Goal: Find specific page/section: Find specific page/section

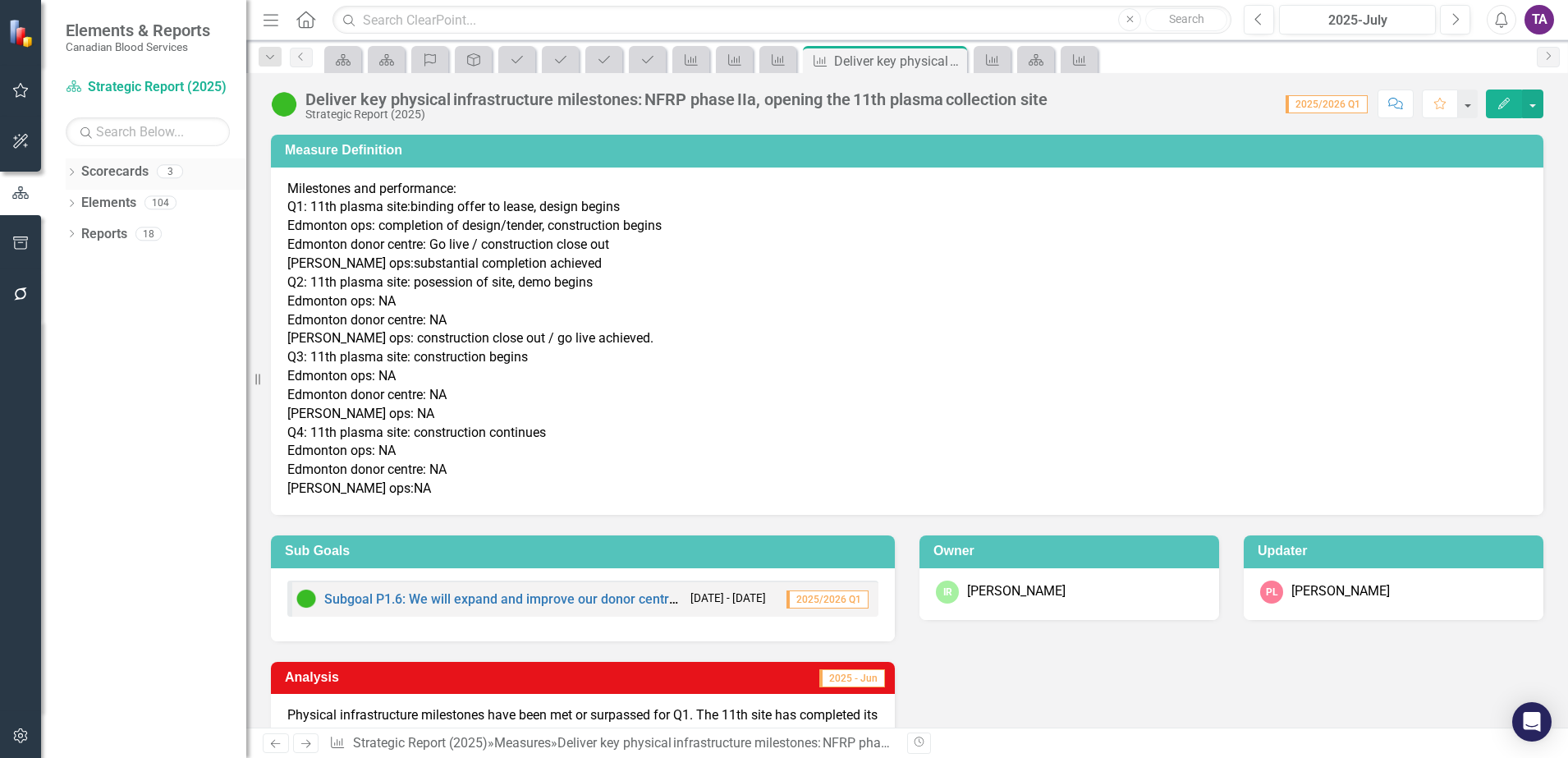
click at [130, 169] on link "Scorecards" at bounding box center [114, 172] width 67 height 19
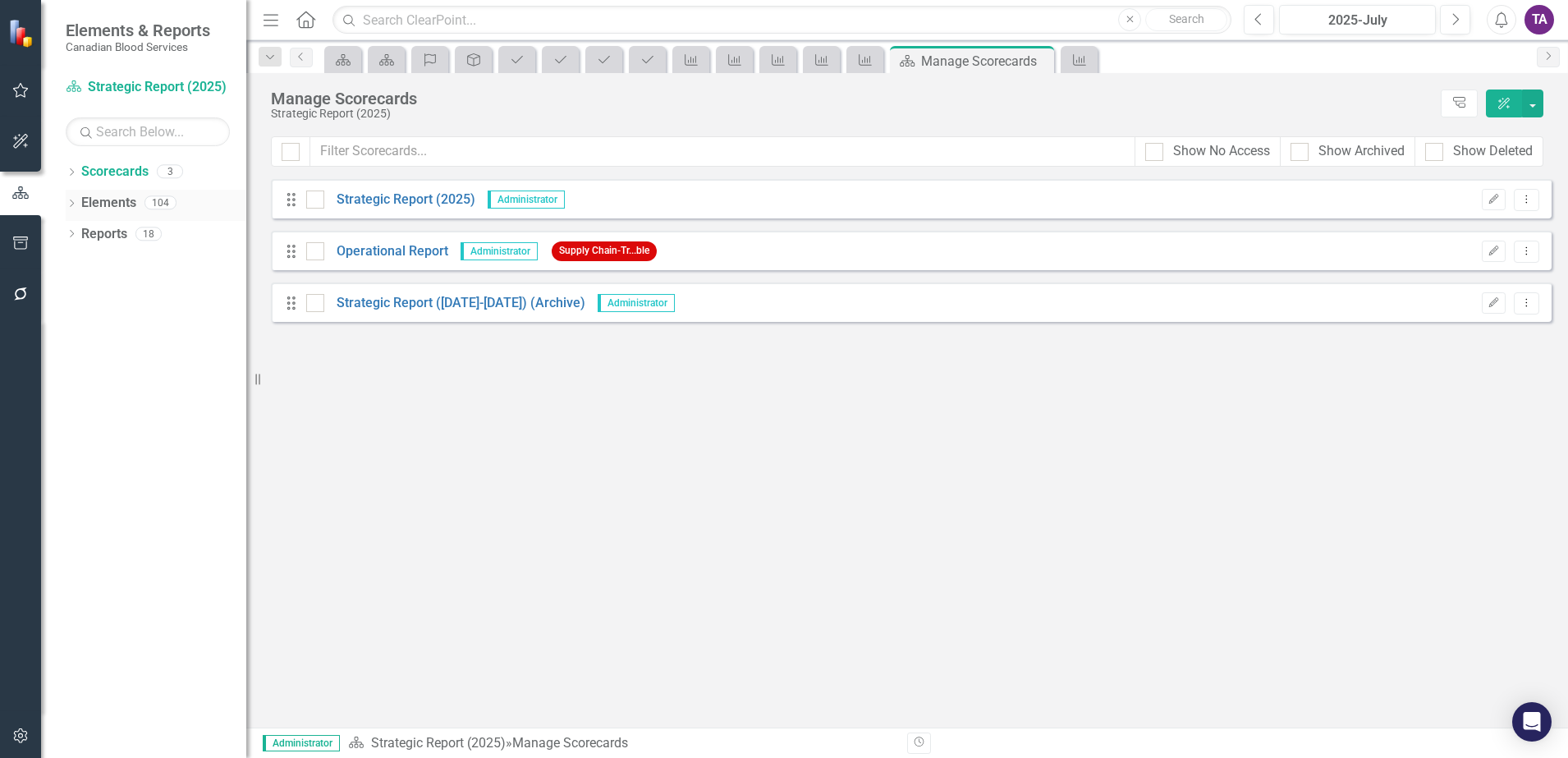
click at [85, 205] on link "Elements" at bounding box center [108, 203] width 55 height 19
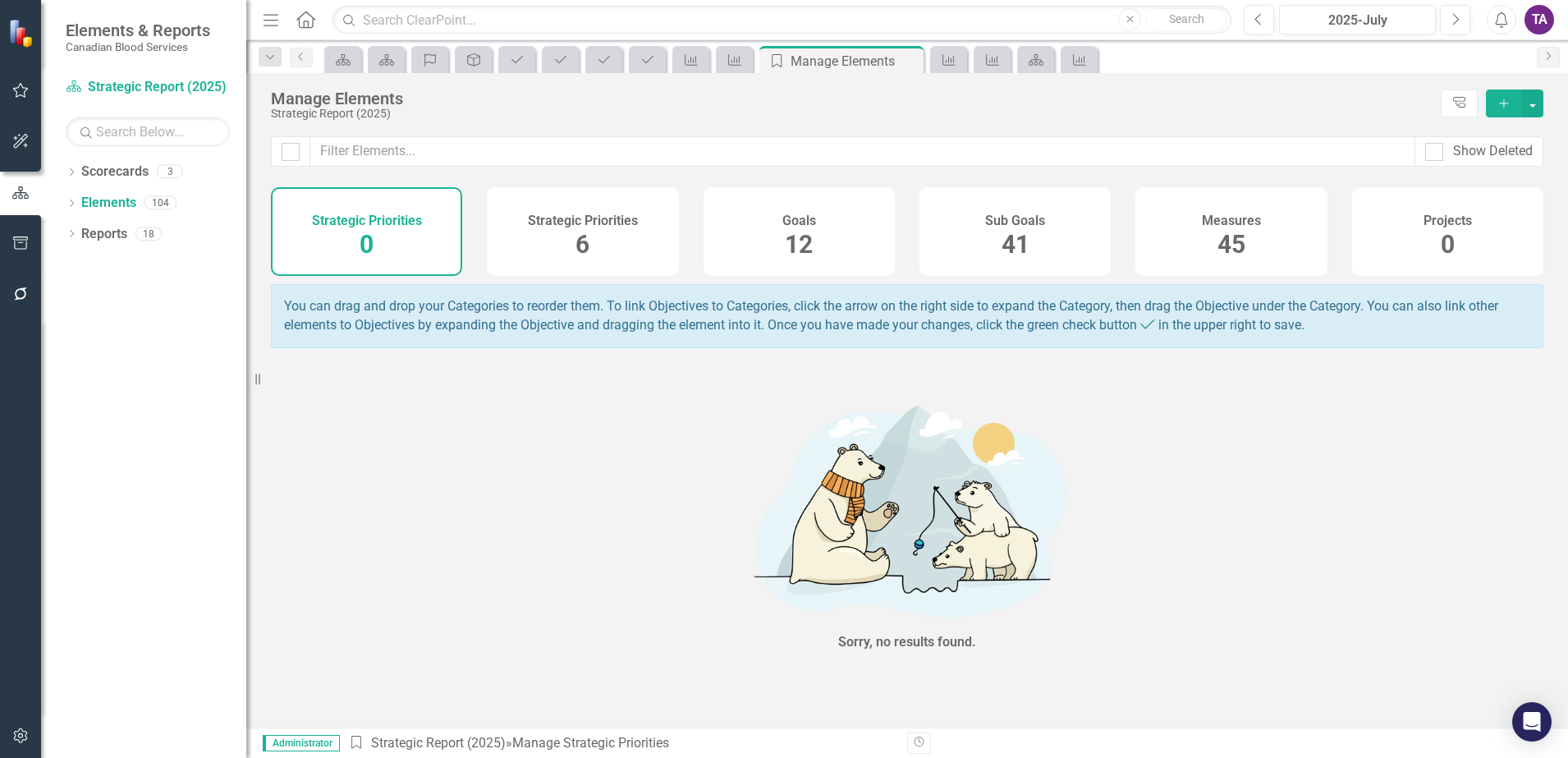
click at [1247, 233] on div "Measures 45" at bounding box center [1231, 231] width 191 height 89
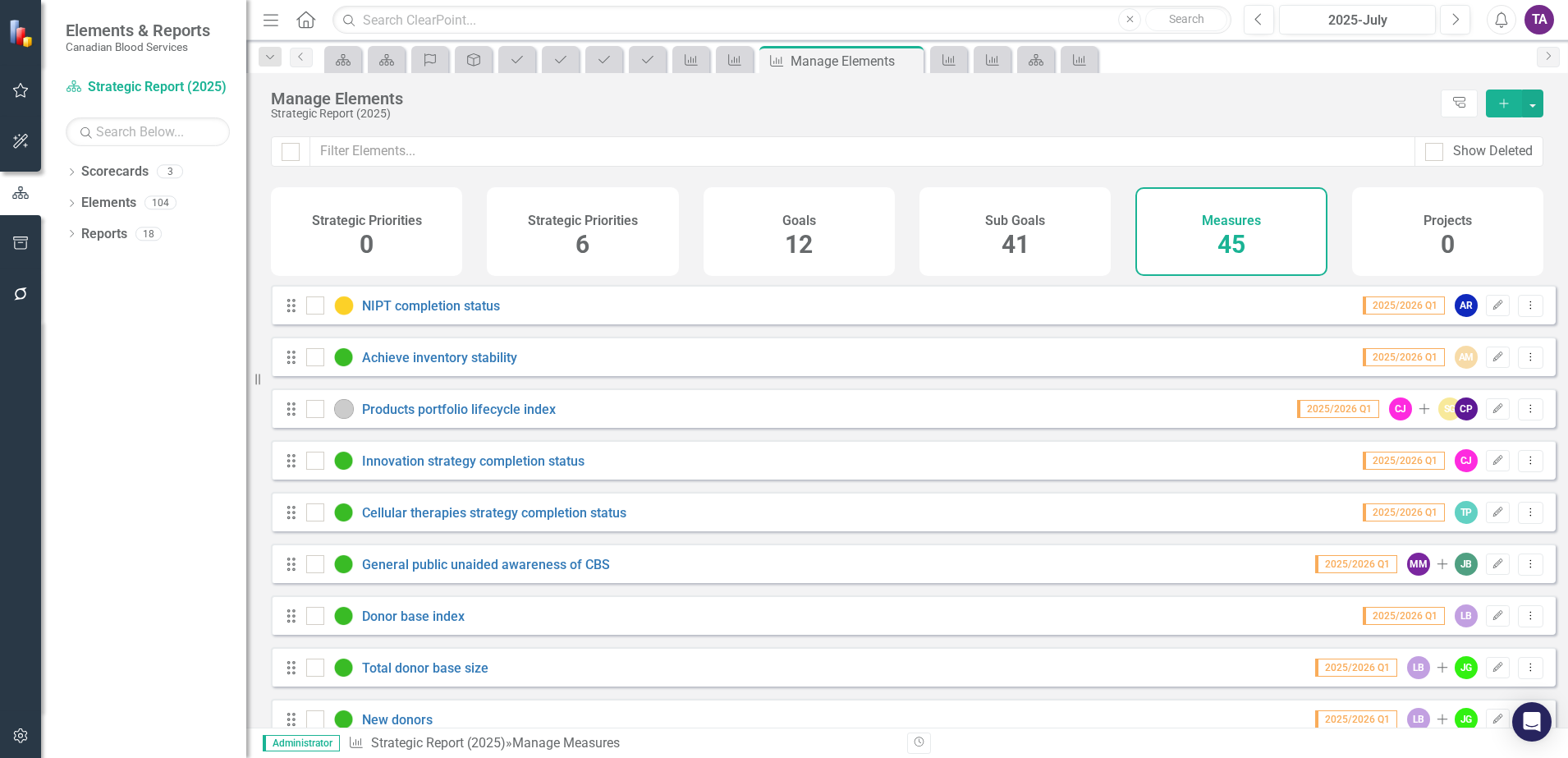
scroll to position [205, 0]
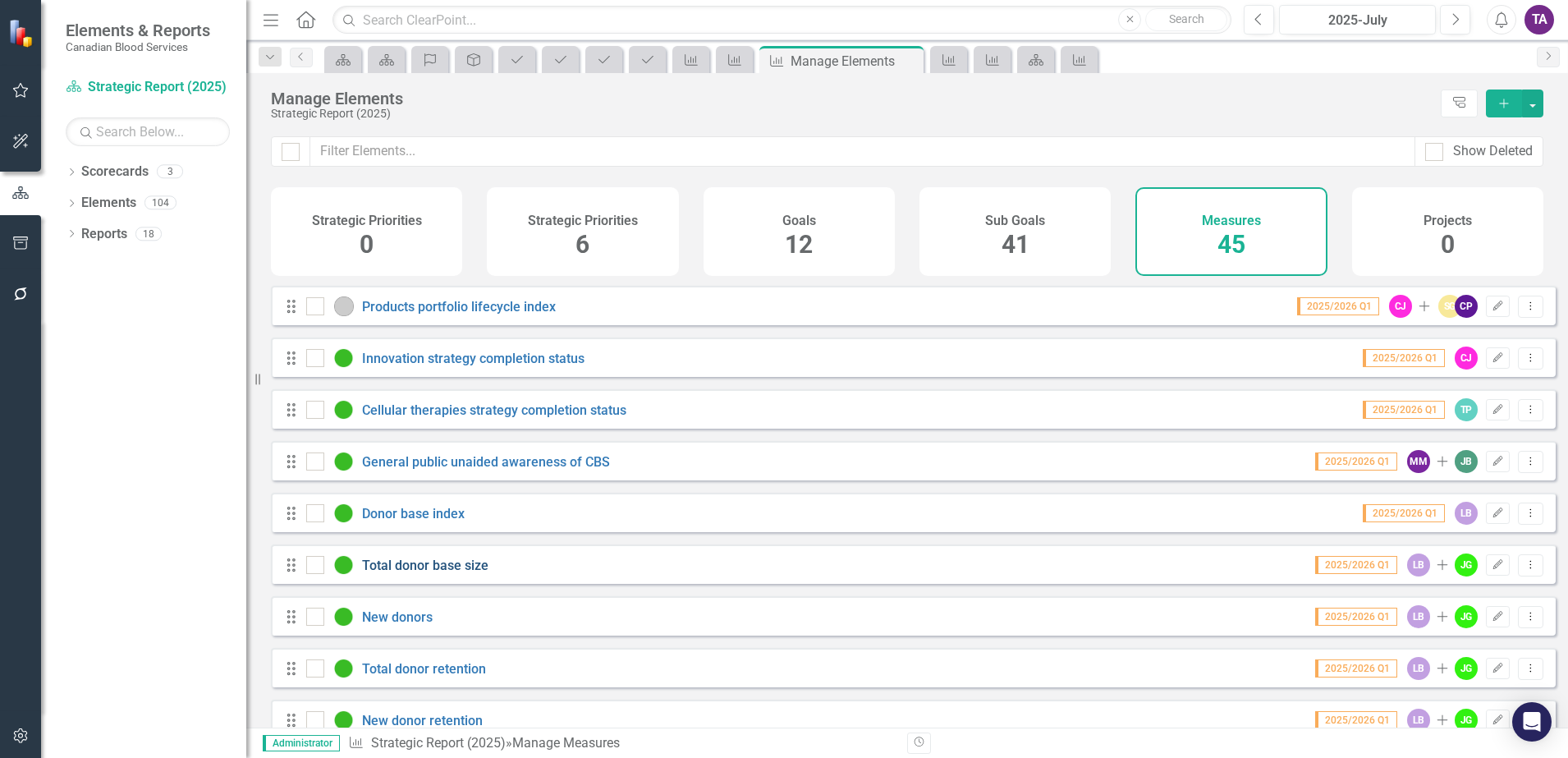
click at [406, 573] on link "Total donor base size" at bounding box center [425, 565] width 126 height 15
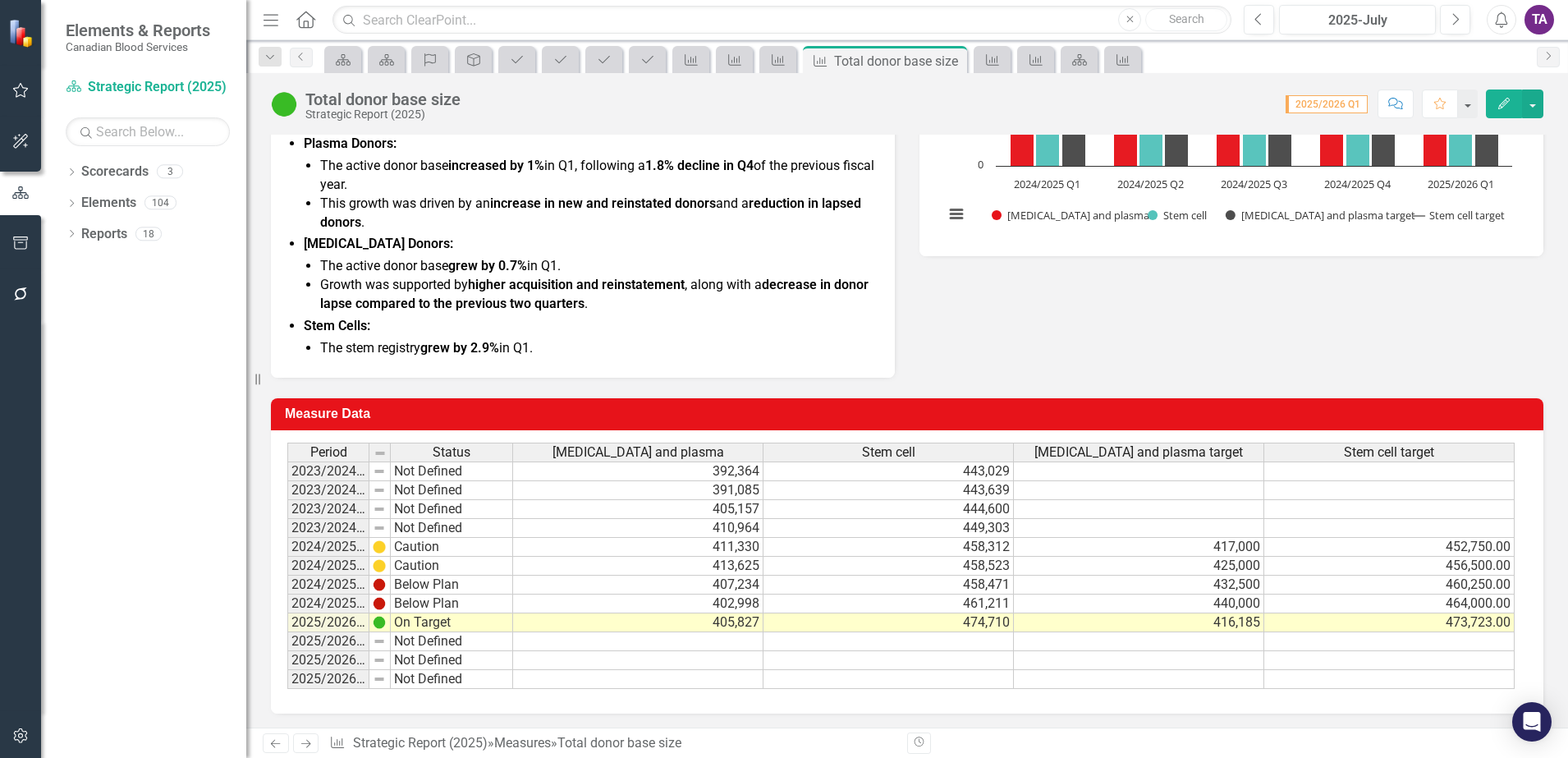
scroll to position [452, 0]
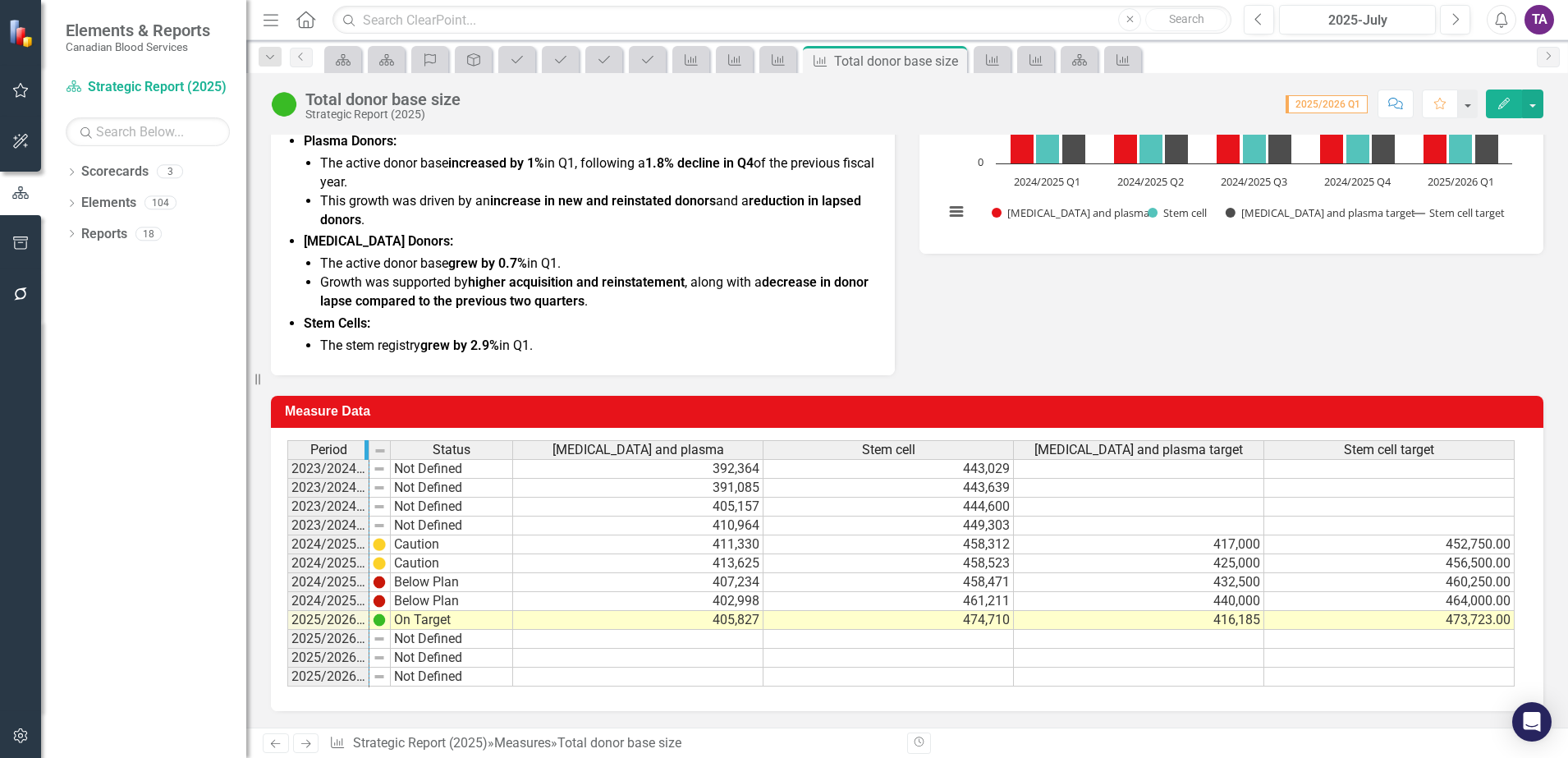
drag, startPoint x: 365, startPoint y: 445, endPoint x: 455, endPoint y: 464, distance: 92.0
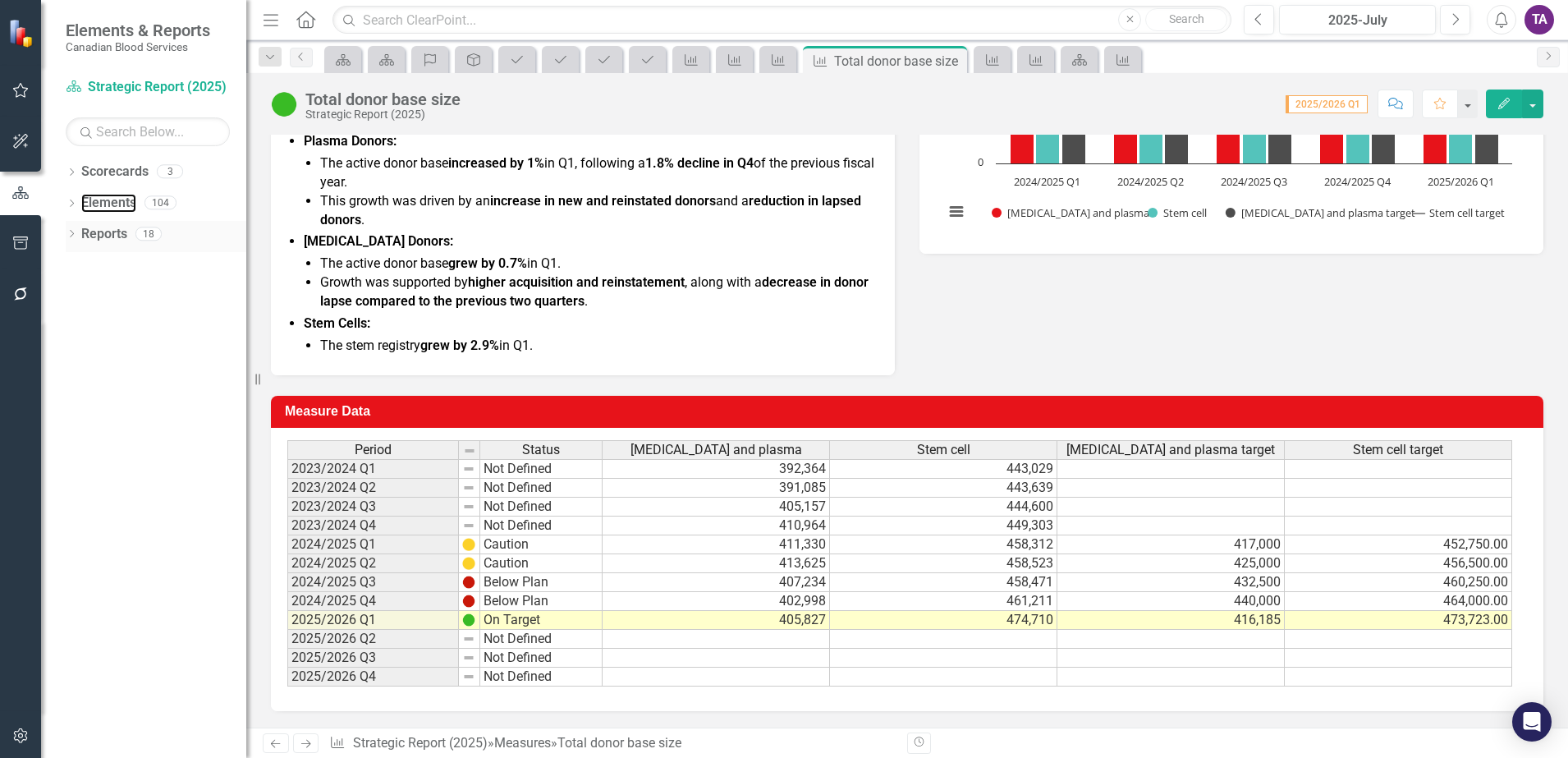
drag, startPoint x: 86, startPoint y: 196, endPoint x: 134, endPoint y: 239, distance: 64.4
click at [86, 196] on link "Elements" at bounding box center [108, 203] width 55 height 19
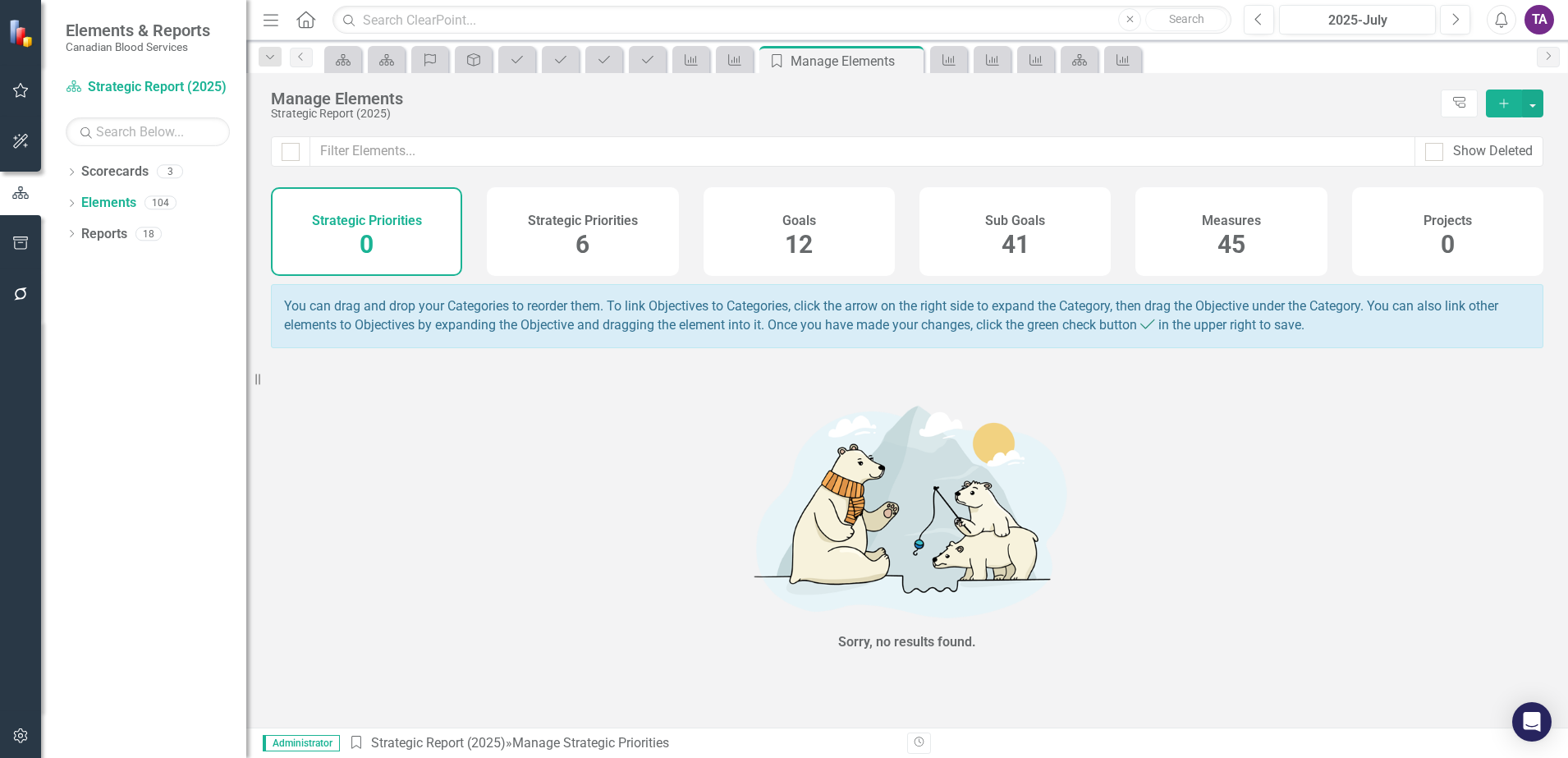
click at [1255, 230] on div "Measures 45" at bounding box center [1231, 231] width 191 height 89
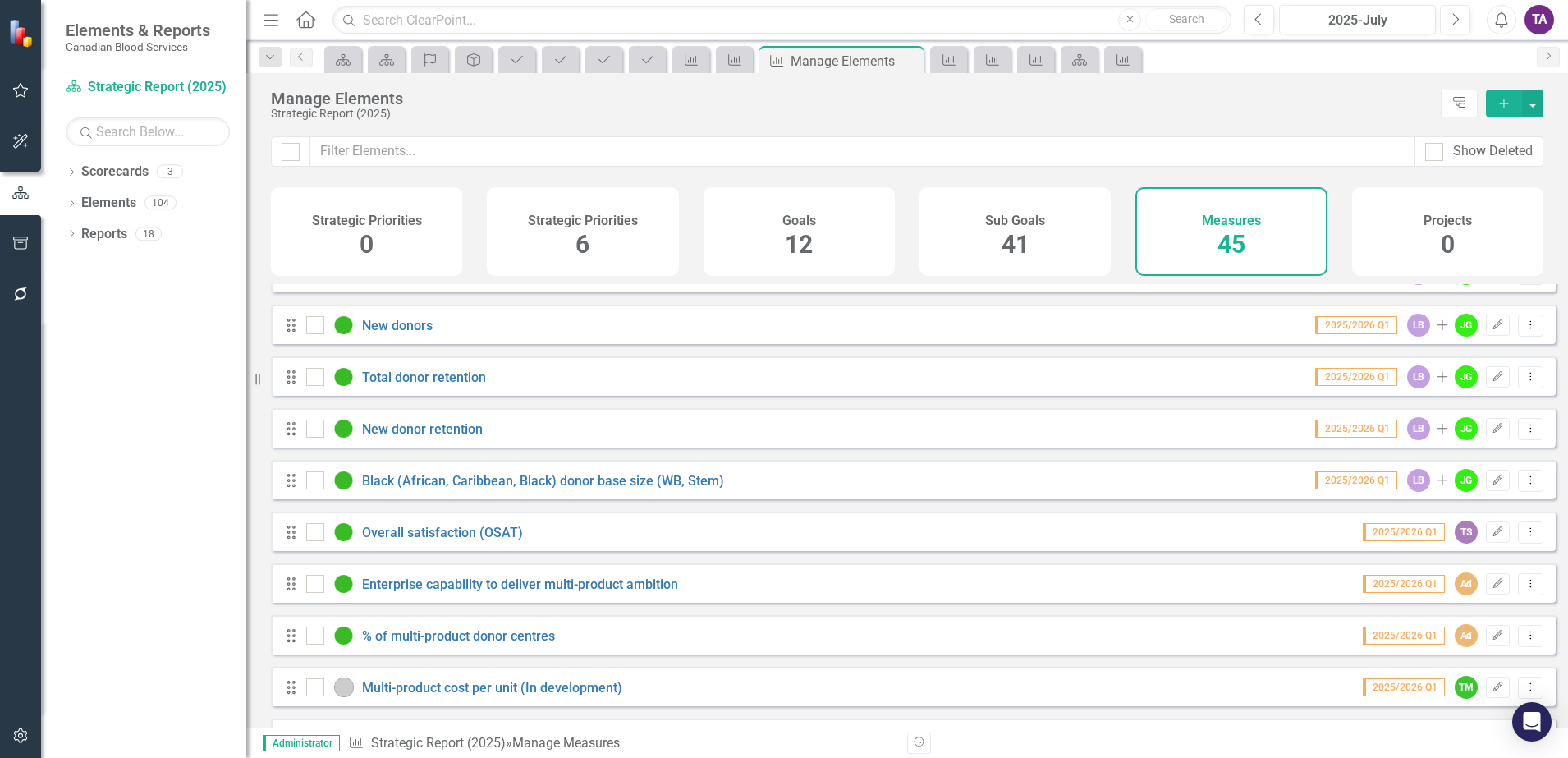
scroll to position [513, 0]
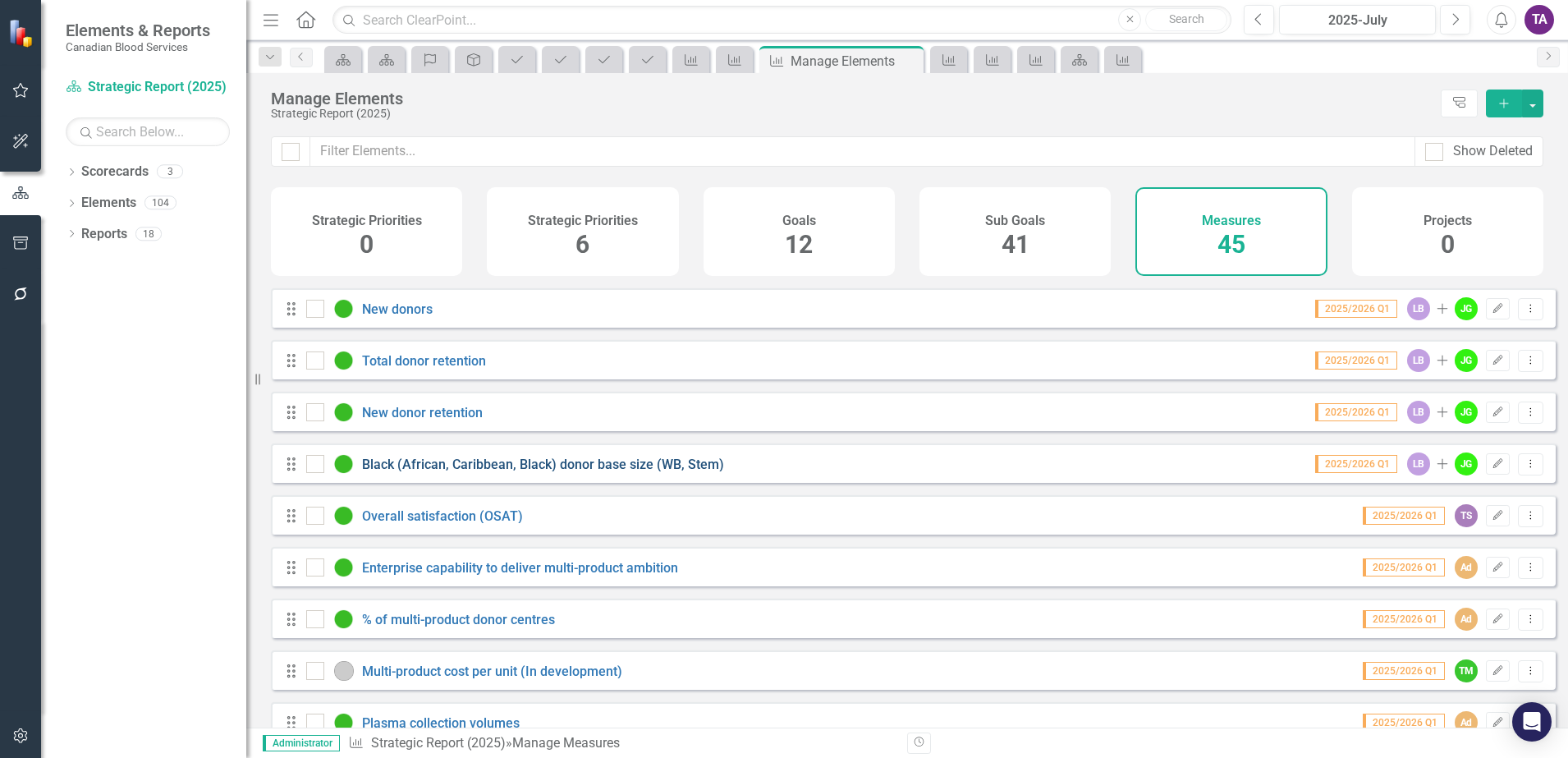
click at [549, 472] on link "Black (African, Caribbean, Black) donor base size (WB, Stem)" at bounding box center [544, 464] width 362 height 15
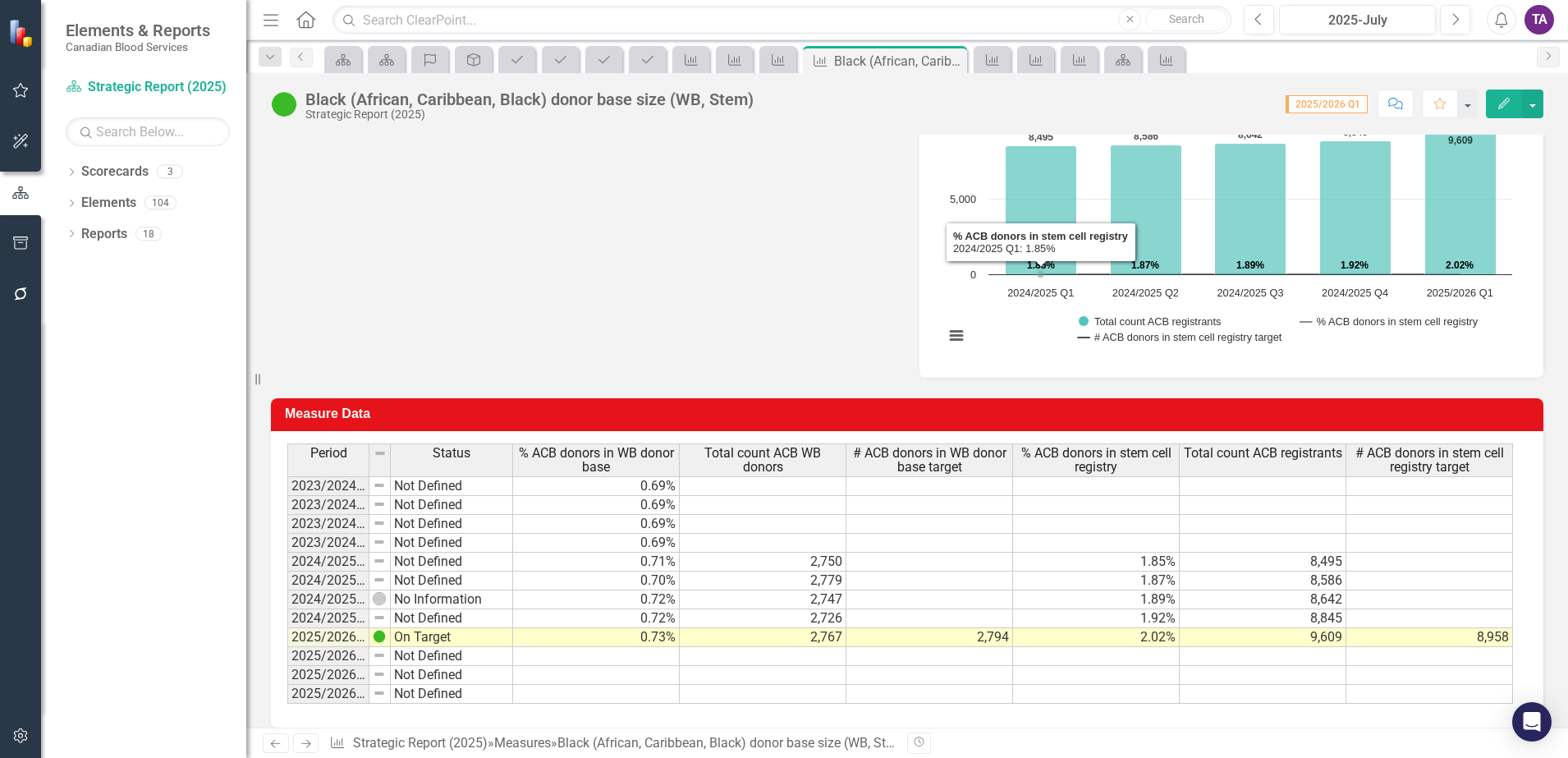
scroll to position [661, 0]
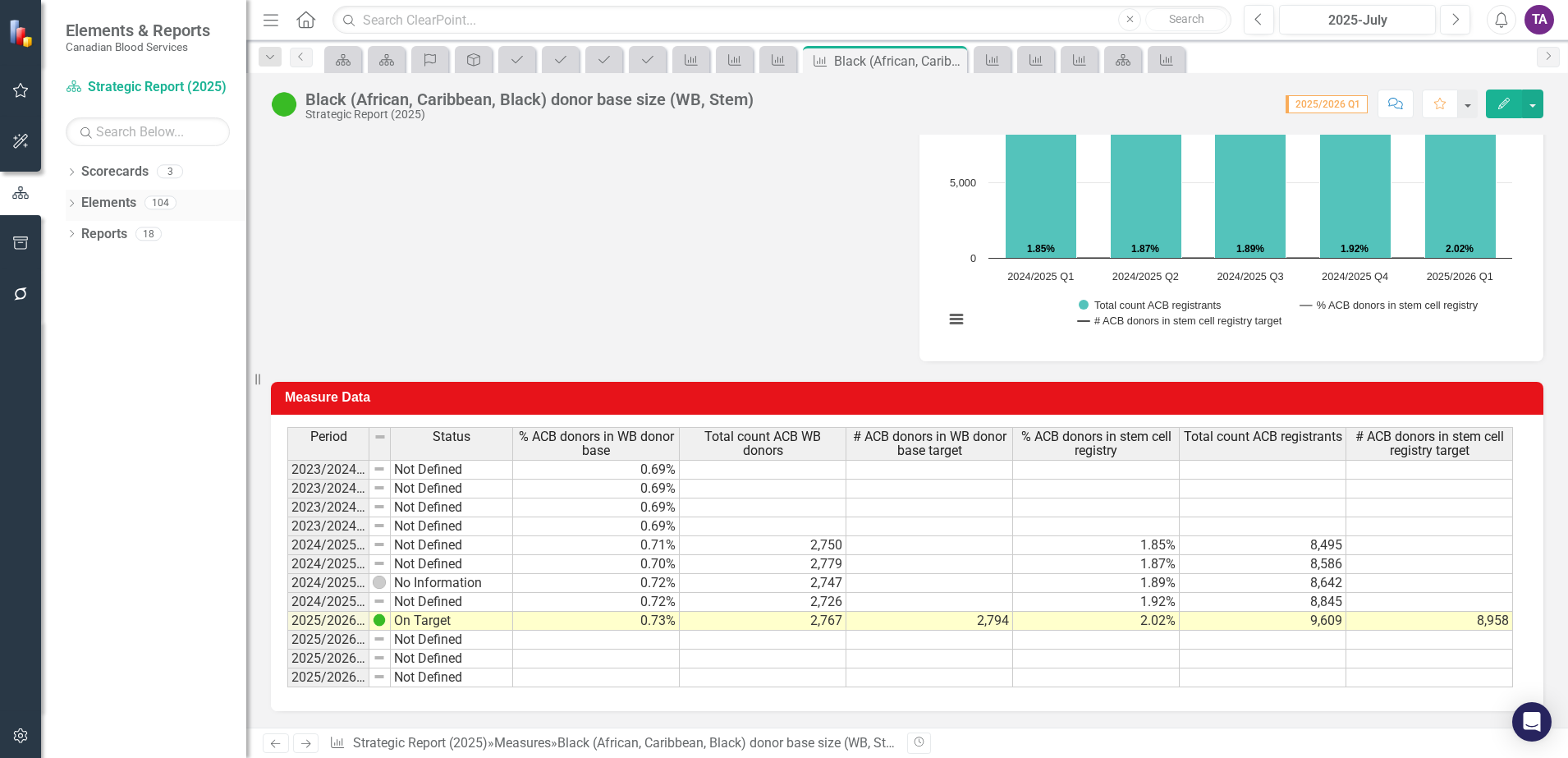
click at [108, 202] on link "Elements" at bounding box center [108, 203] width 55 height 19
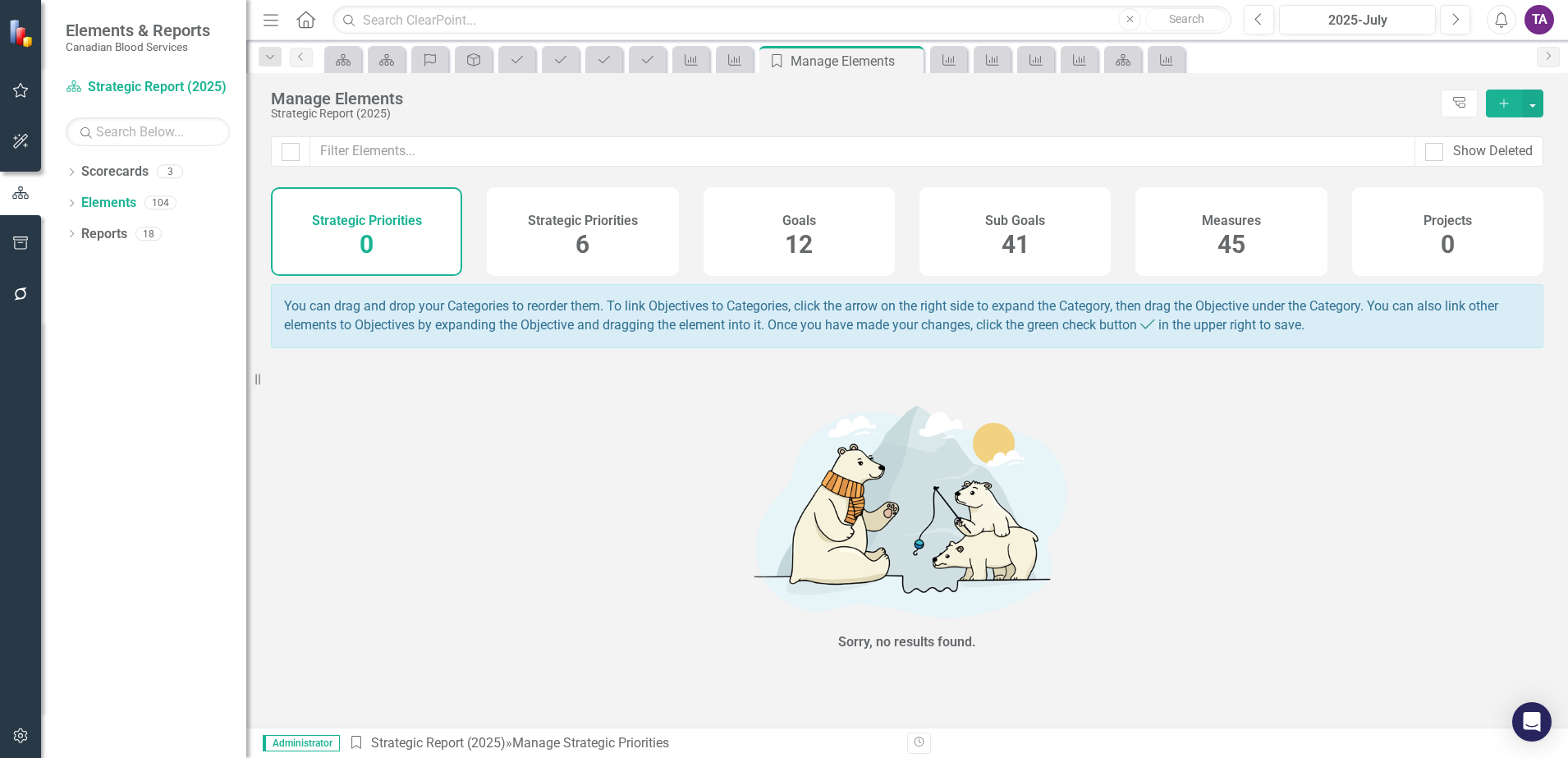
click at [1201, 233] on div "Measures 45" at bounding box center [1231, 231] width 191 height 89
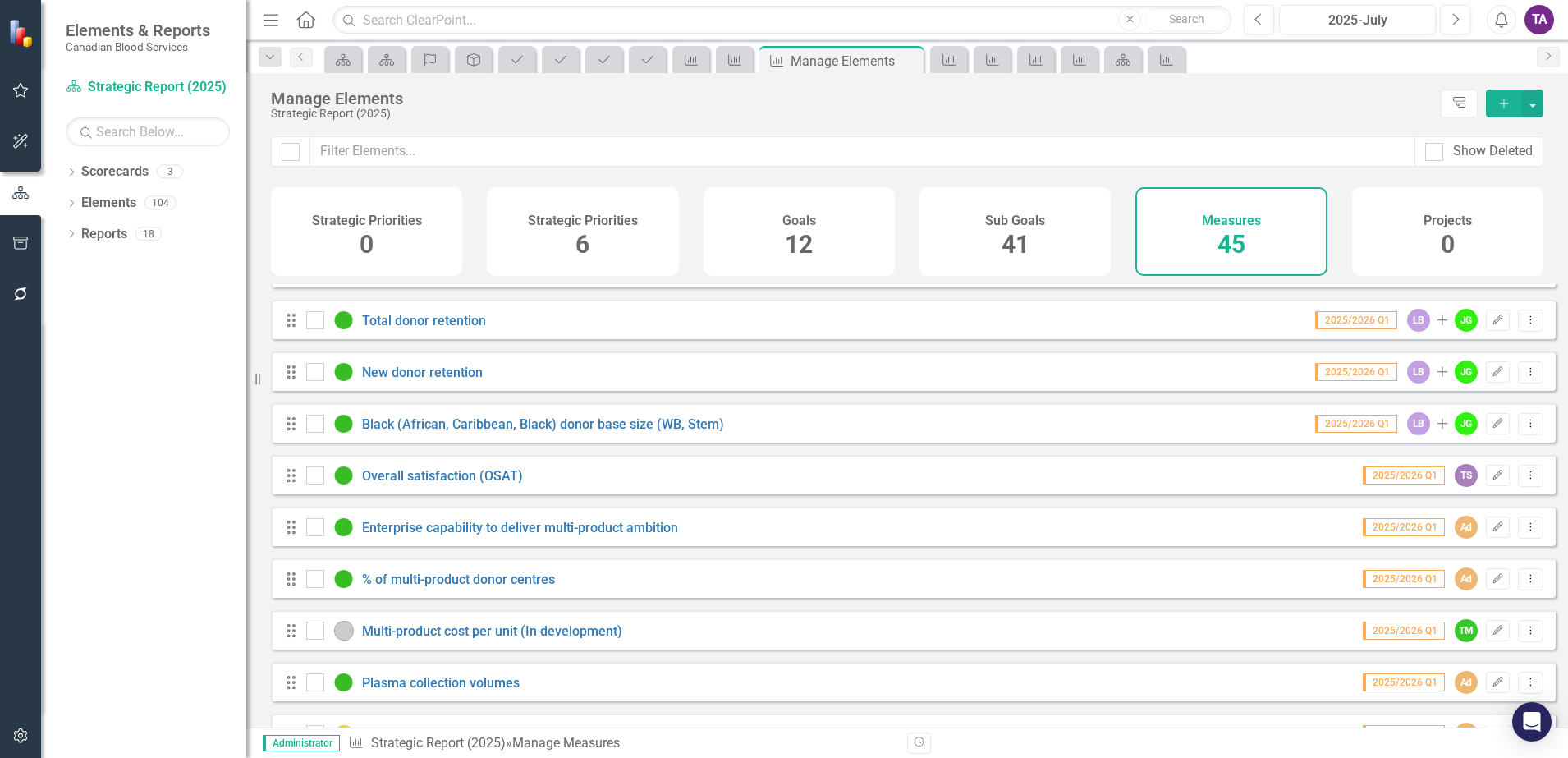
scroll to position [616, 0]
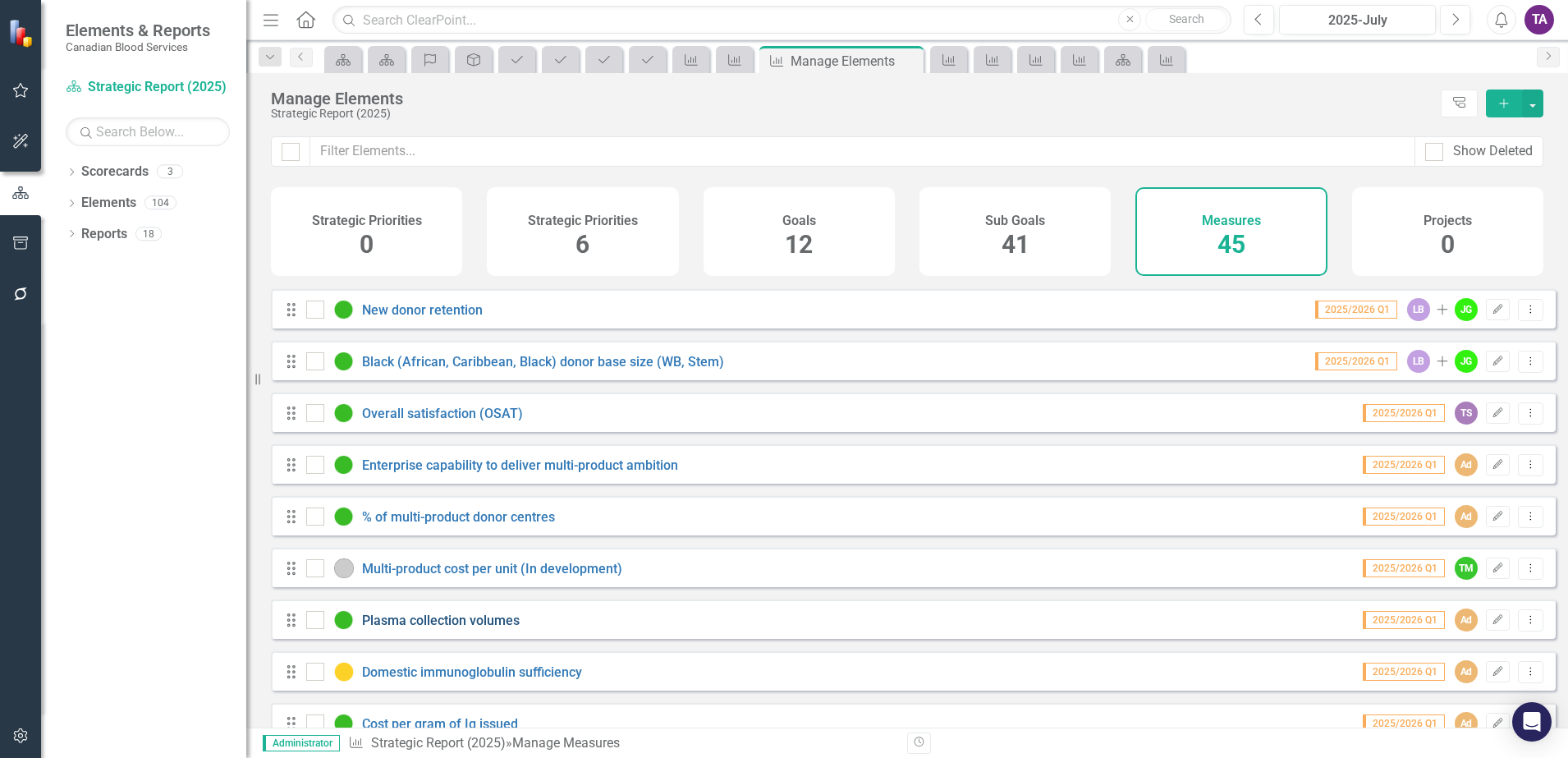
click at [444, 628] on link "Plasma collection volumes" at bounding box center [441, 620] width 157 height 15
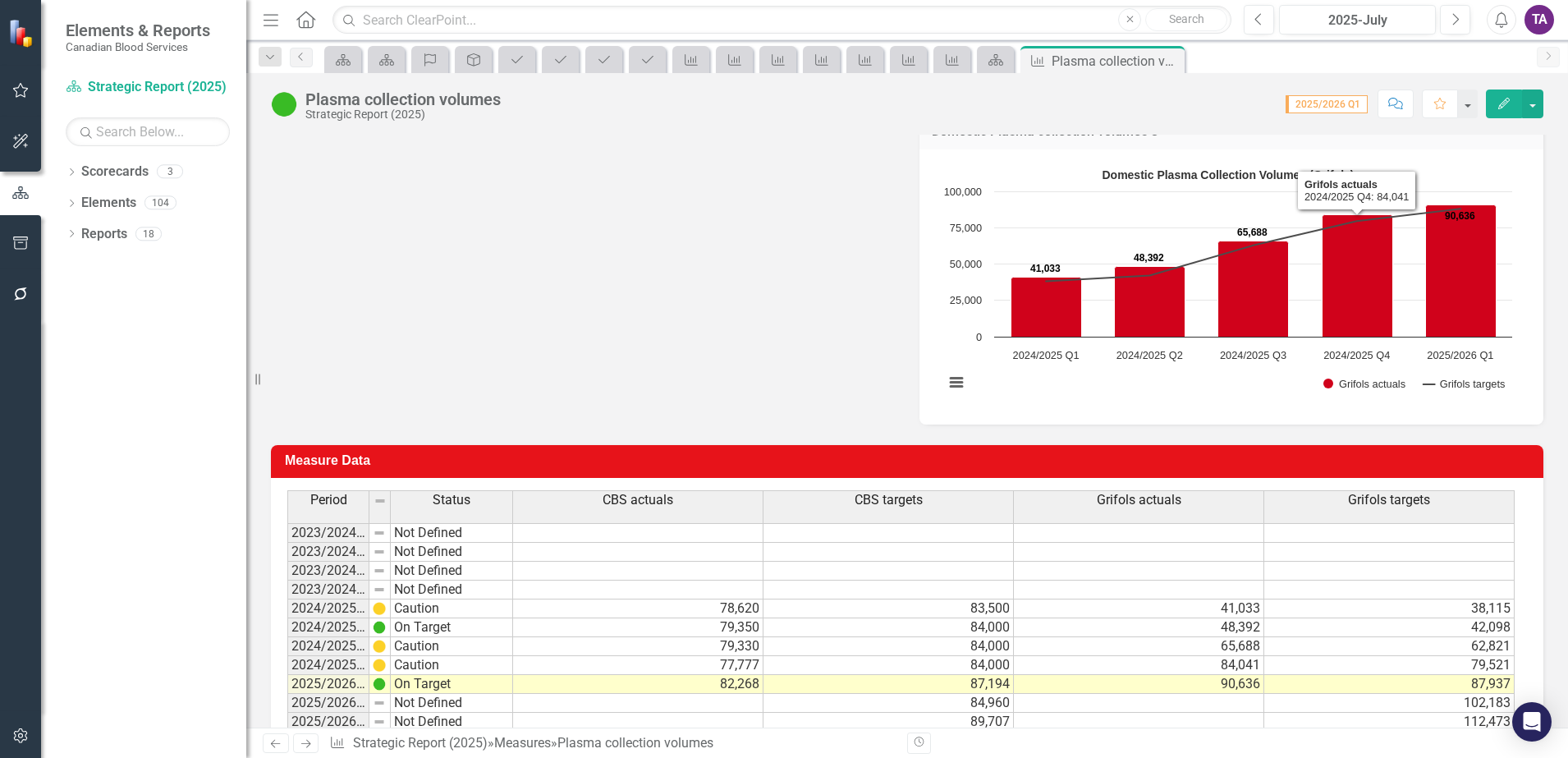
scroll to position [650, 0]
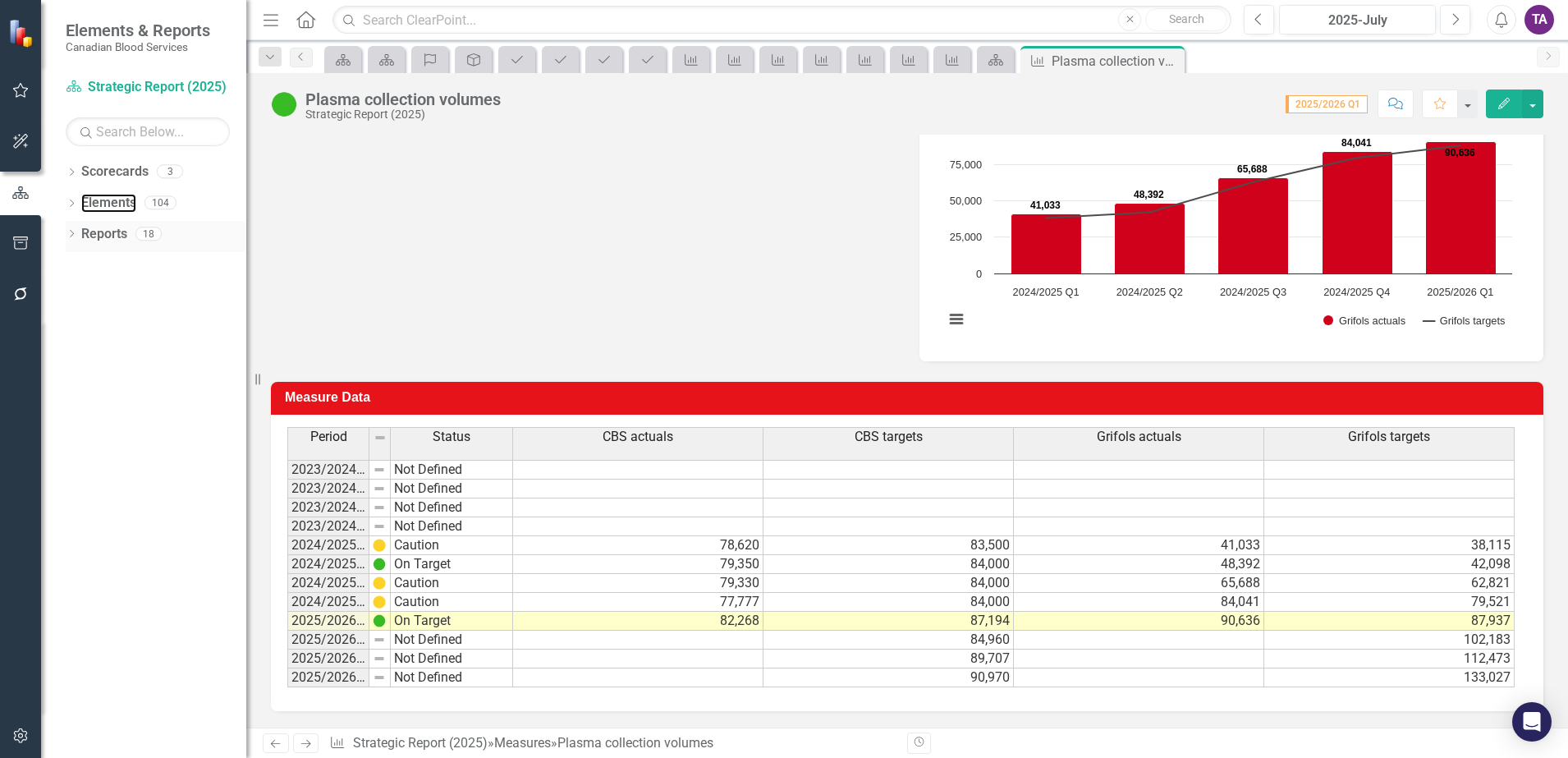
drag, startPoint x: 121, startPoint y: 199, endPoint x: 137, endPoint y: 230, distance: 34.9
click at [121, 199] on link "Elements" at bounding box center [108, 203] width 55 height 19
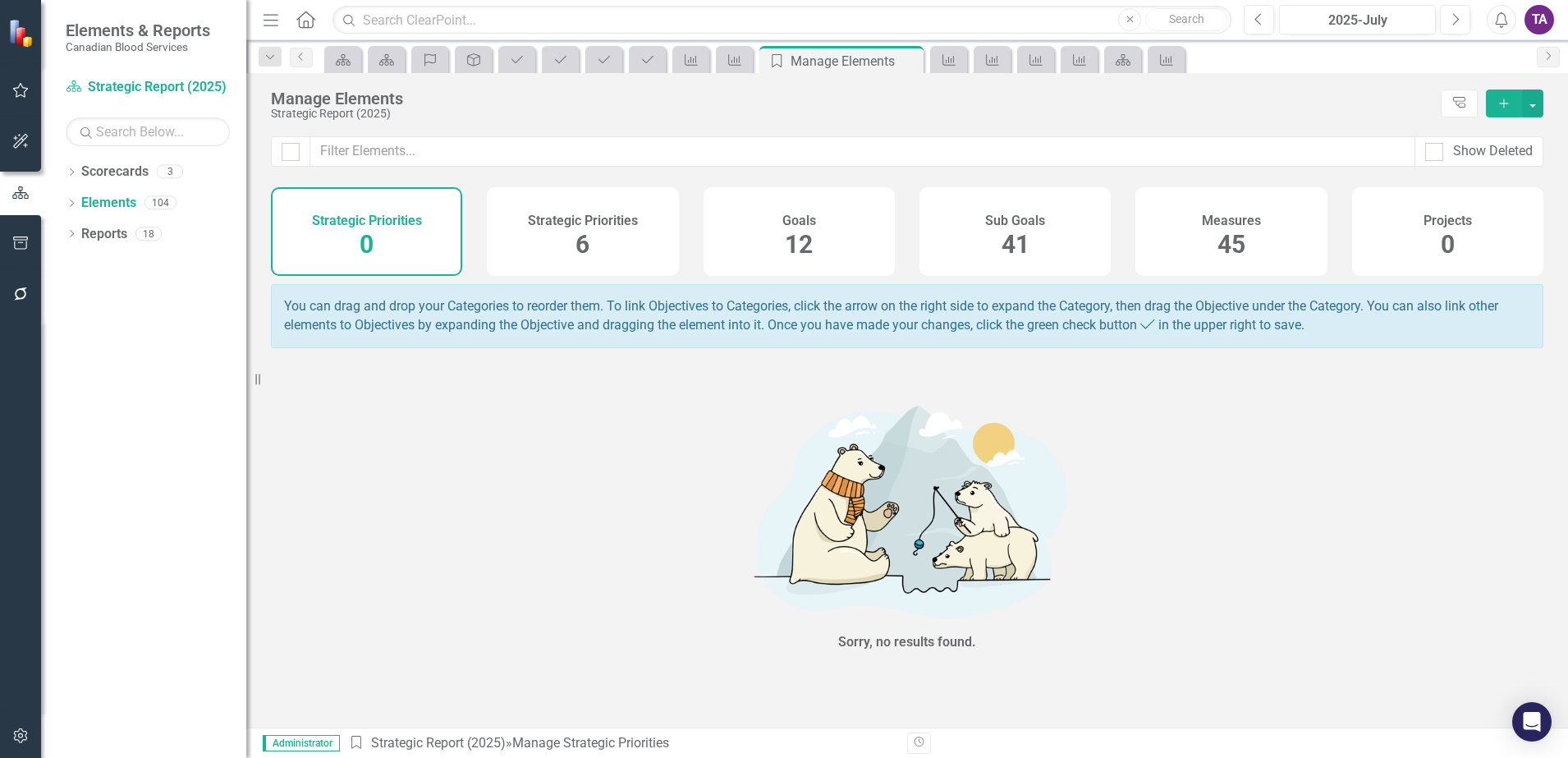
click at [1217, 230] on span "45" at bounding box center [1231, 244] width 28 height 29
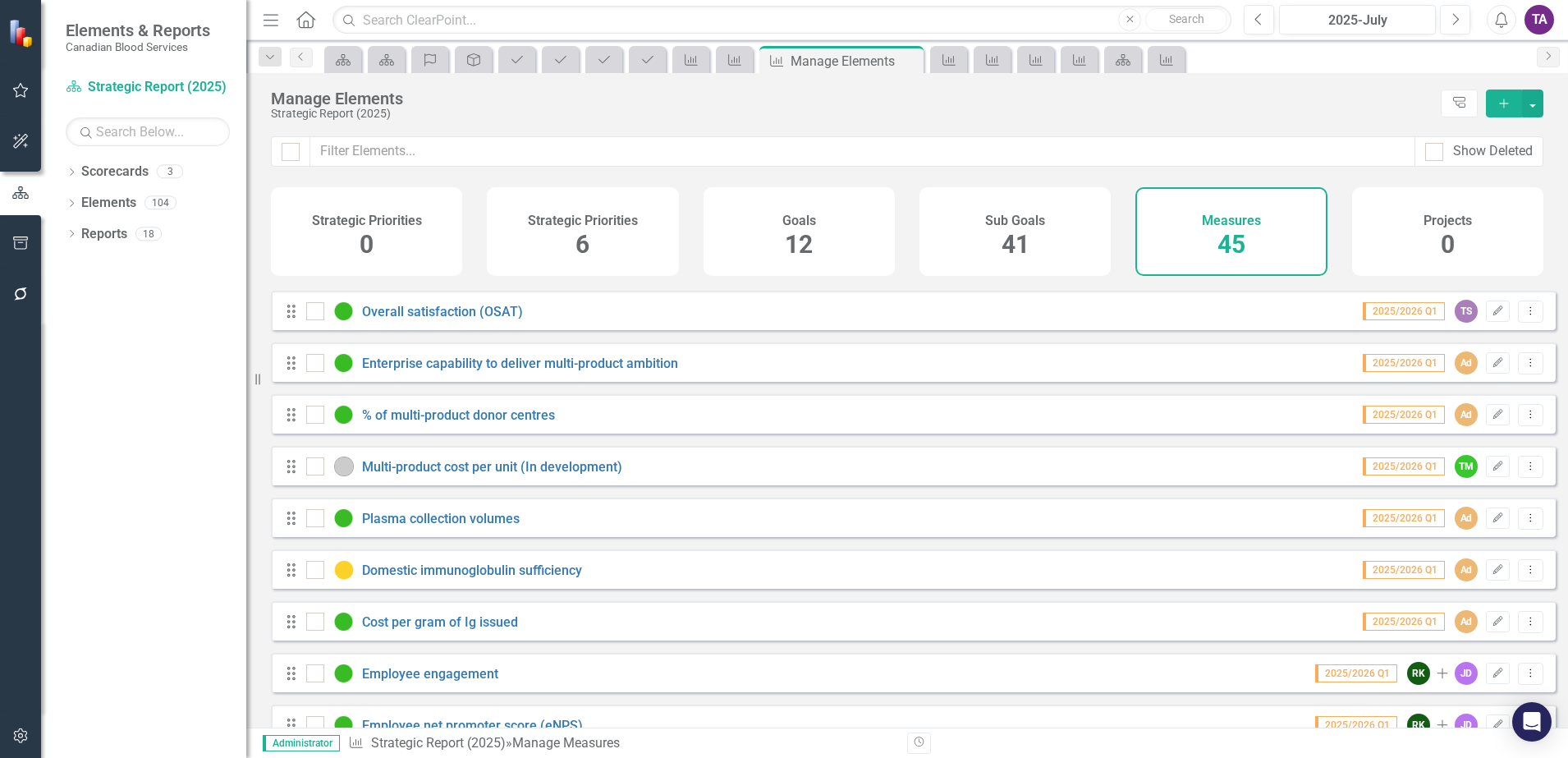
scroll to position [718, 0]
click at [527, 578] on div "Domestic immunoglobulin sufficiency" at bounding box center [446, 568] width 280 height 19
click at [526, 578] on link "Domestic immunoglobulin sufficiency" at bounding box center [472, 569] width 220 height 15
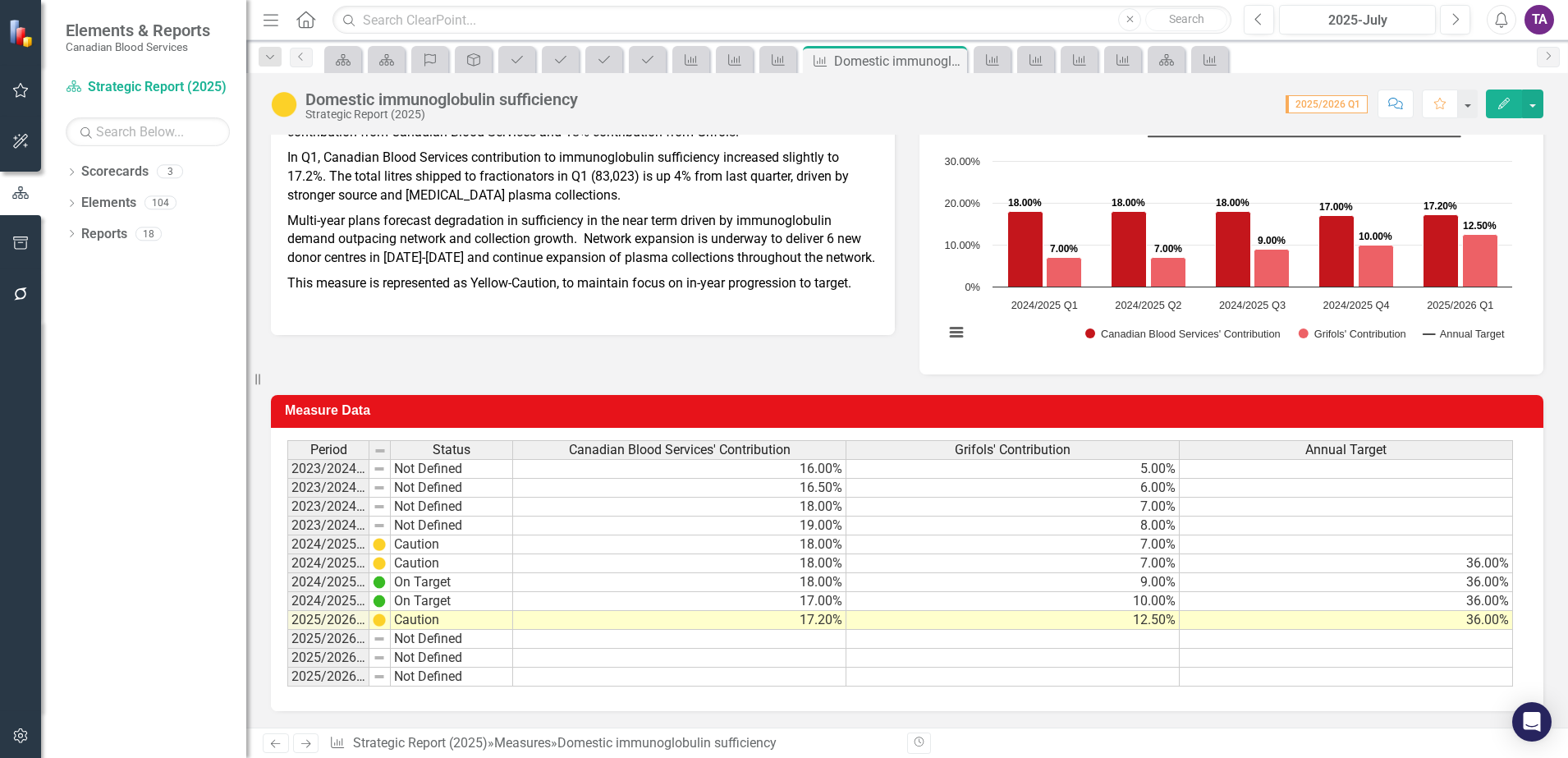
scroll to position [339, 0]
drag, startPoint x: 121, startPoint y: 195, endPoint x: 169, endPoint y: 228, distance: 58.2
click at [121, 195] on link "Elements" at bounding box center [108, 203] width 55 height 19
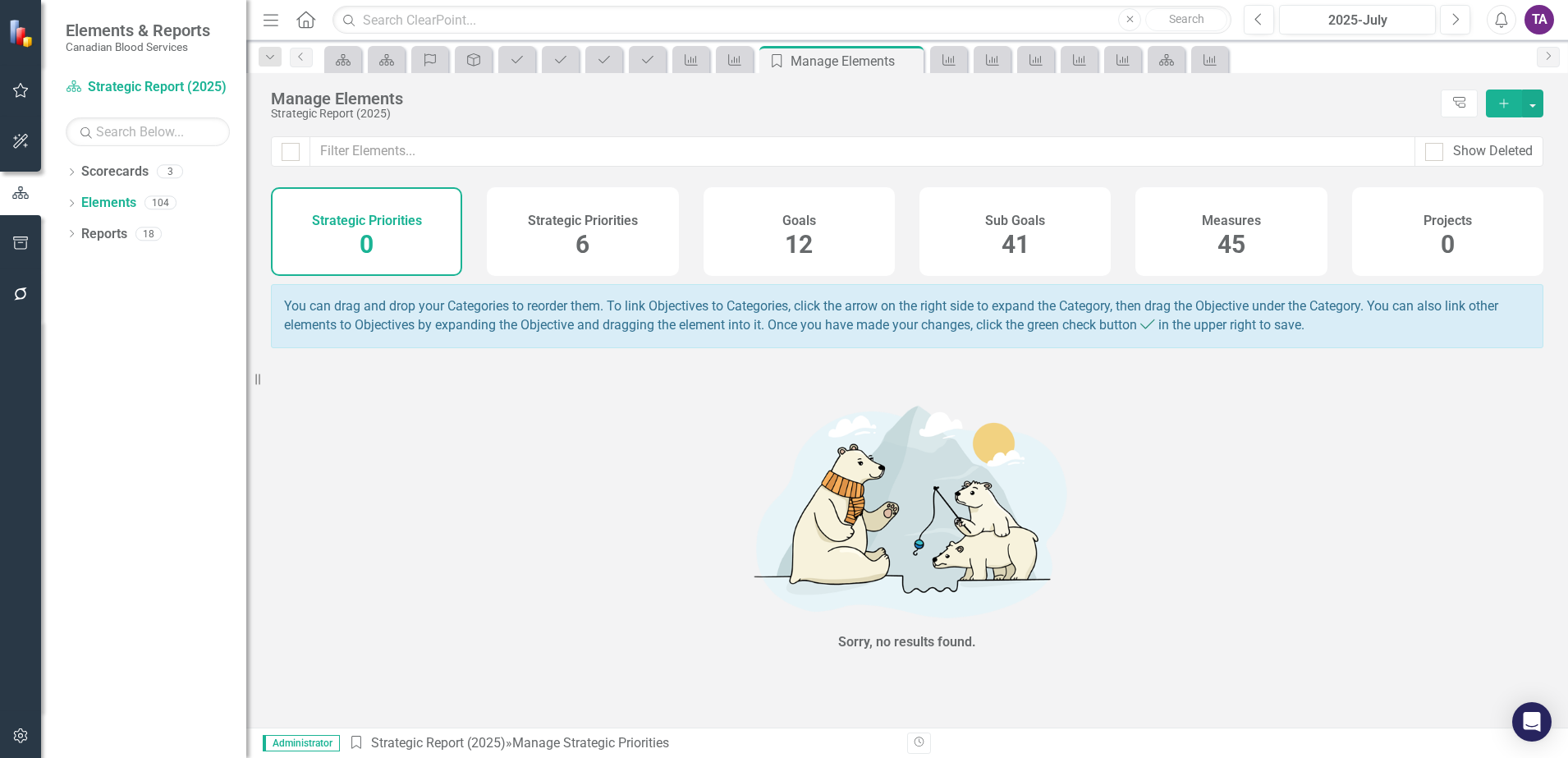
click at [1213, 231] on div "Measures 45" at bounding box center [1231, 231] width 191 height 89
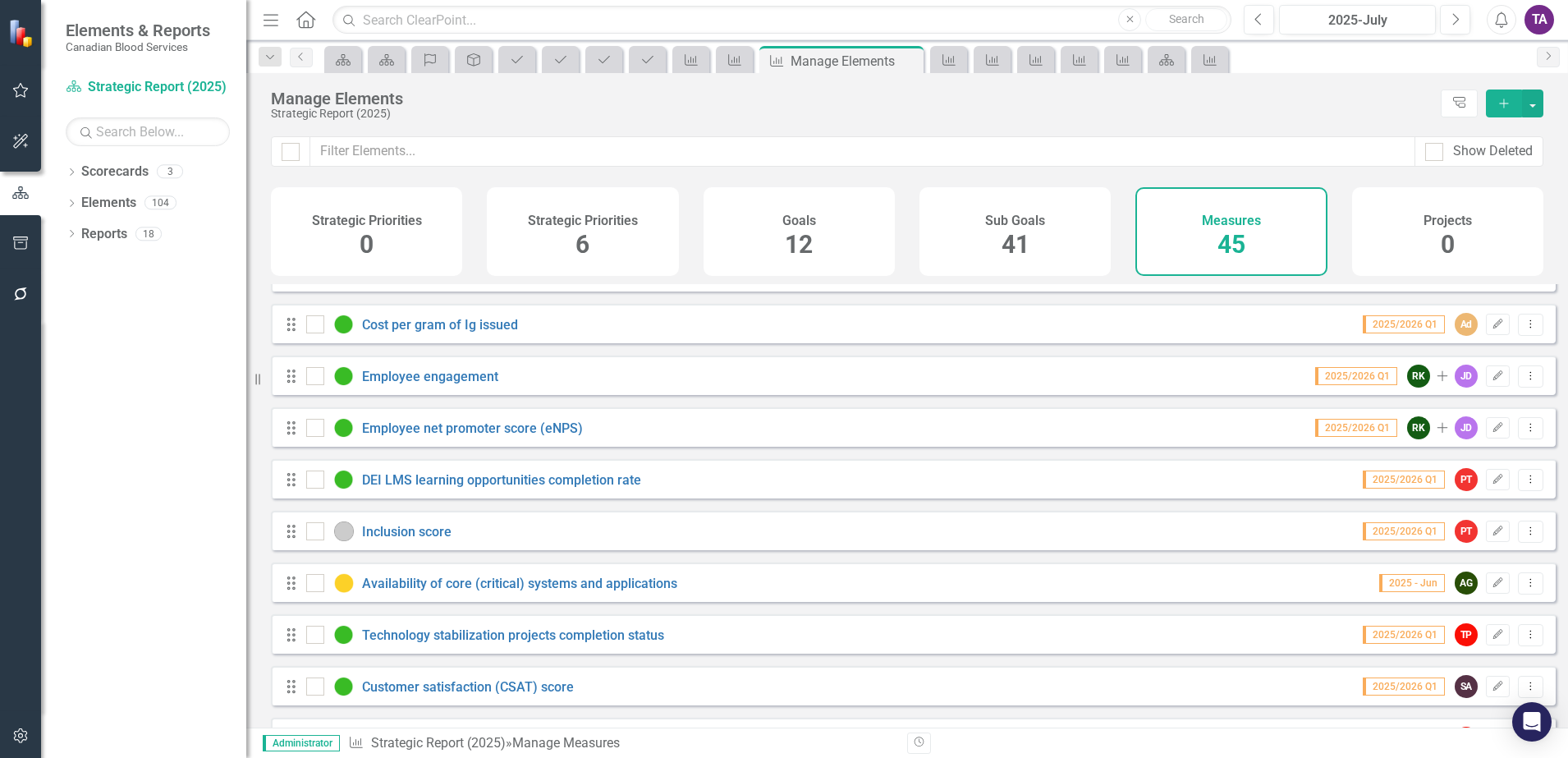
scroll to position [1026, 0]
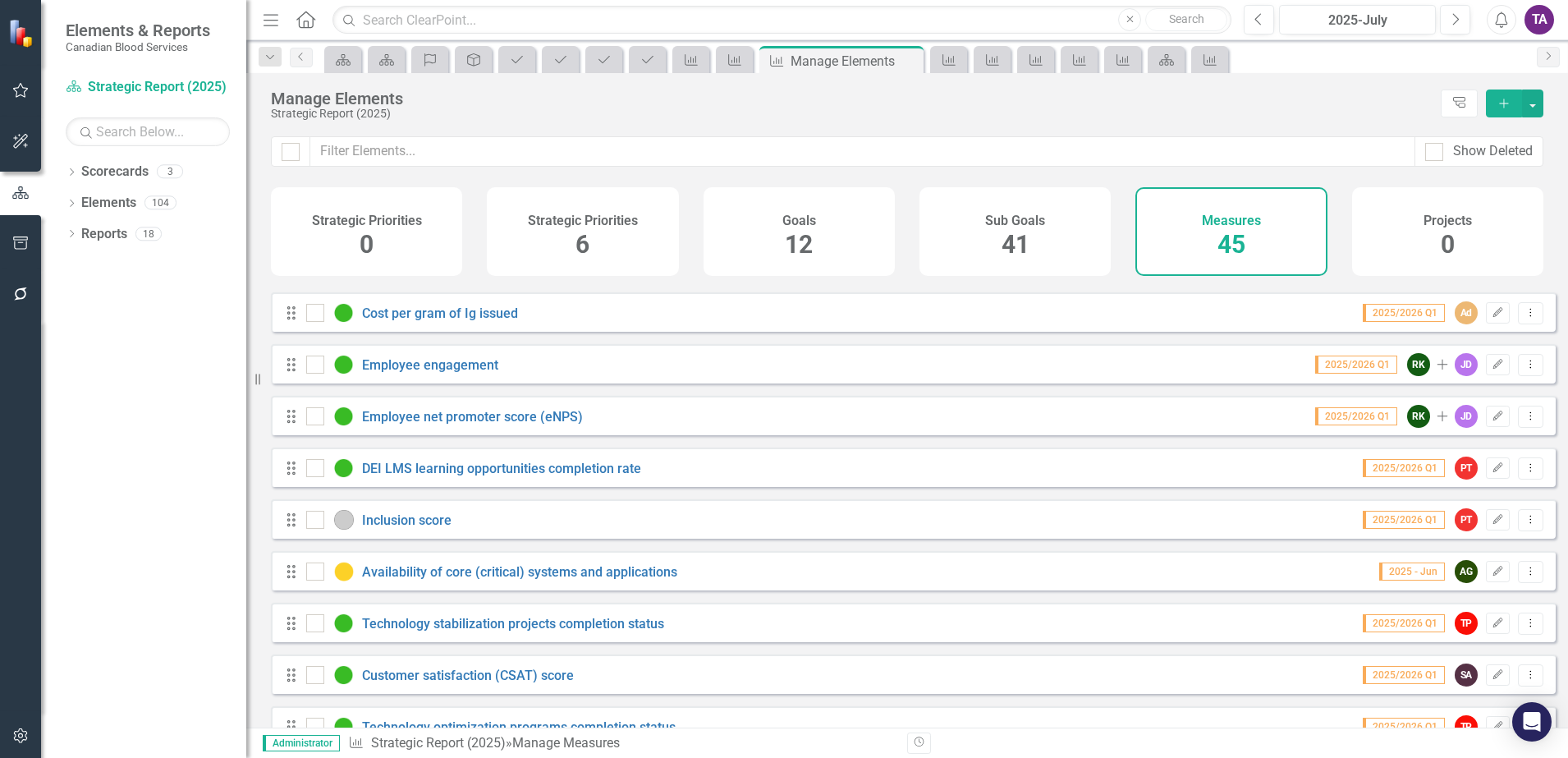
click at [491, 471] on div "DEI LMS learning opportunities completion rate" at bounding box center [476, 468] width 339 height 19
click at [491, 476] on link "DEI LMS learning opportunities completion rate" at bounding box center [502, 468] width 279 height 15
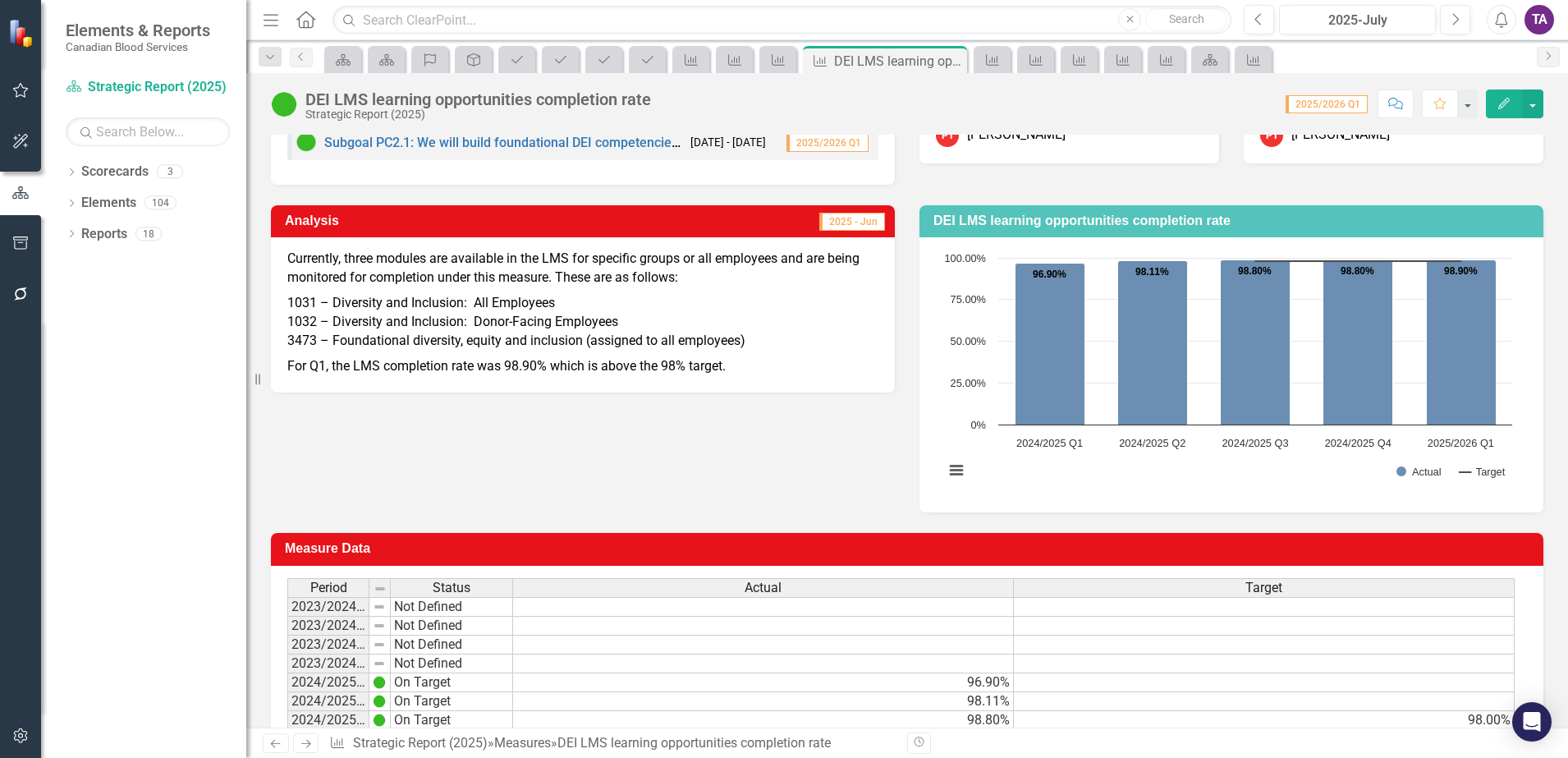
scroll to position [210, 0]
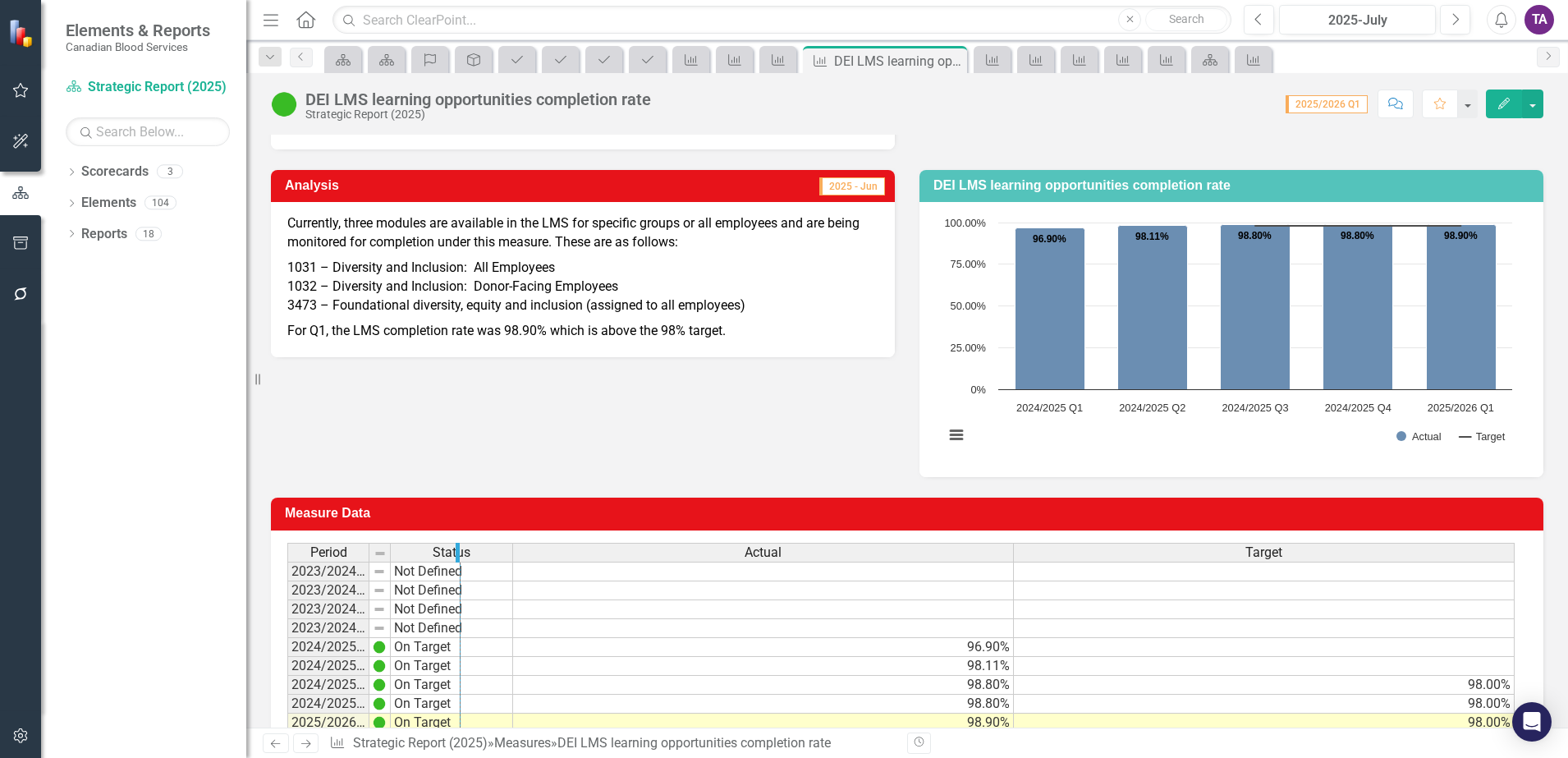
drag, startPoint x: 367, startPoint y: 551, endPoint x: 459, endPoint y: 555, distance: 92.1
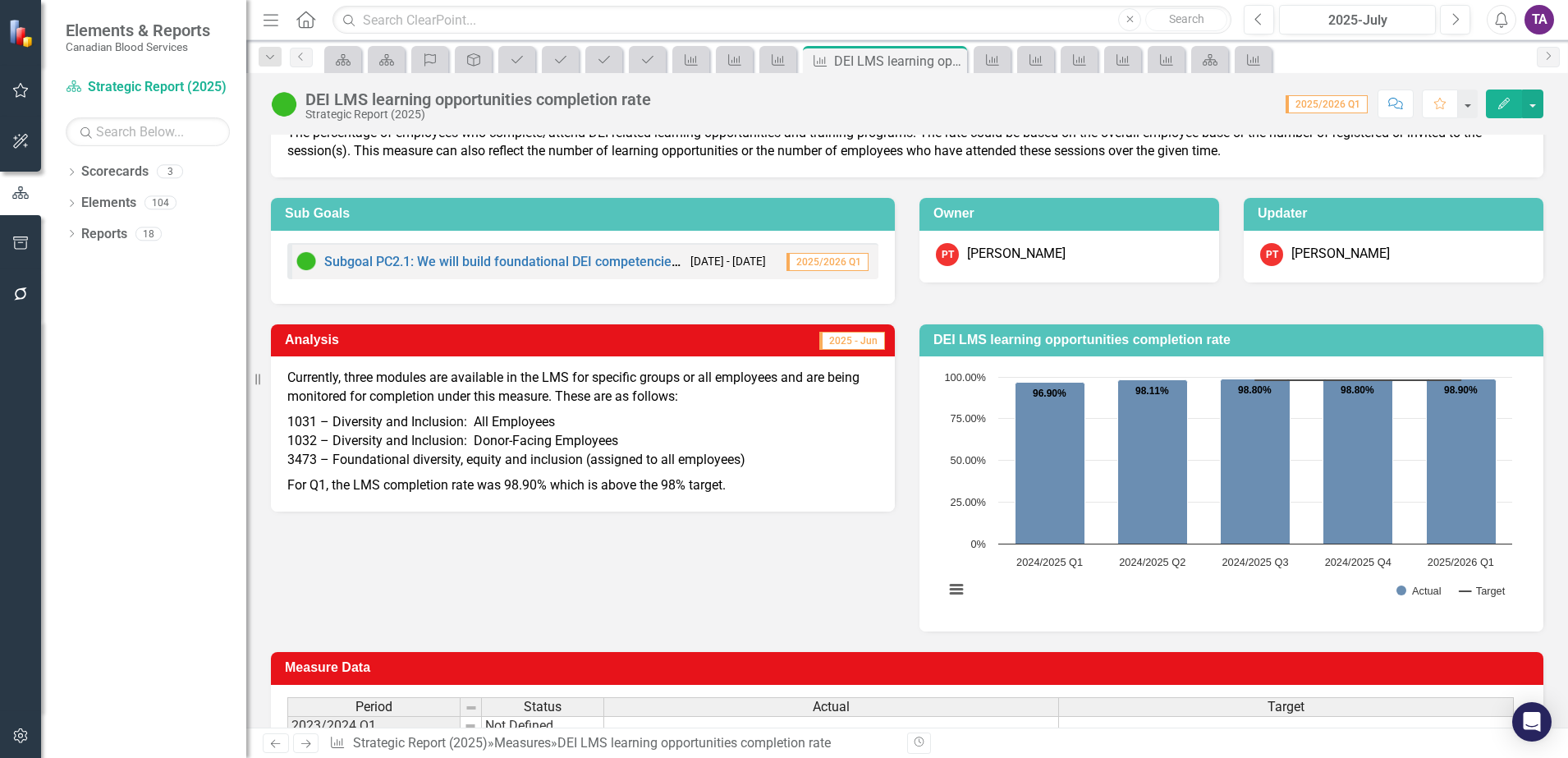
scroll to position [102, 0]
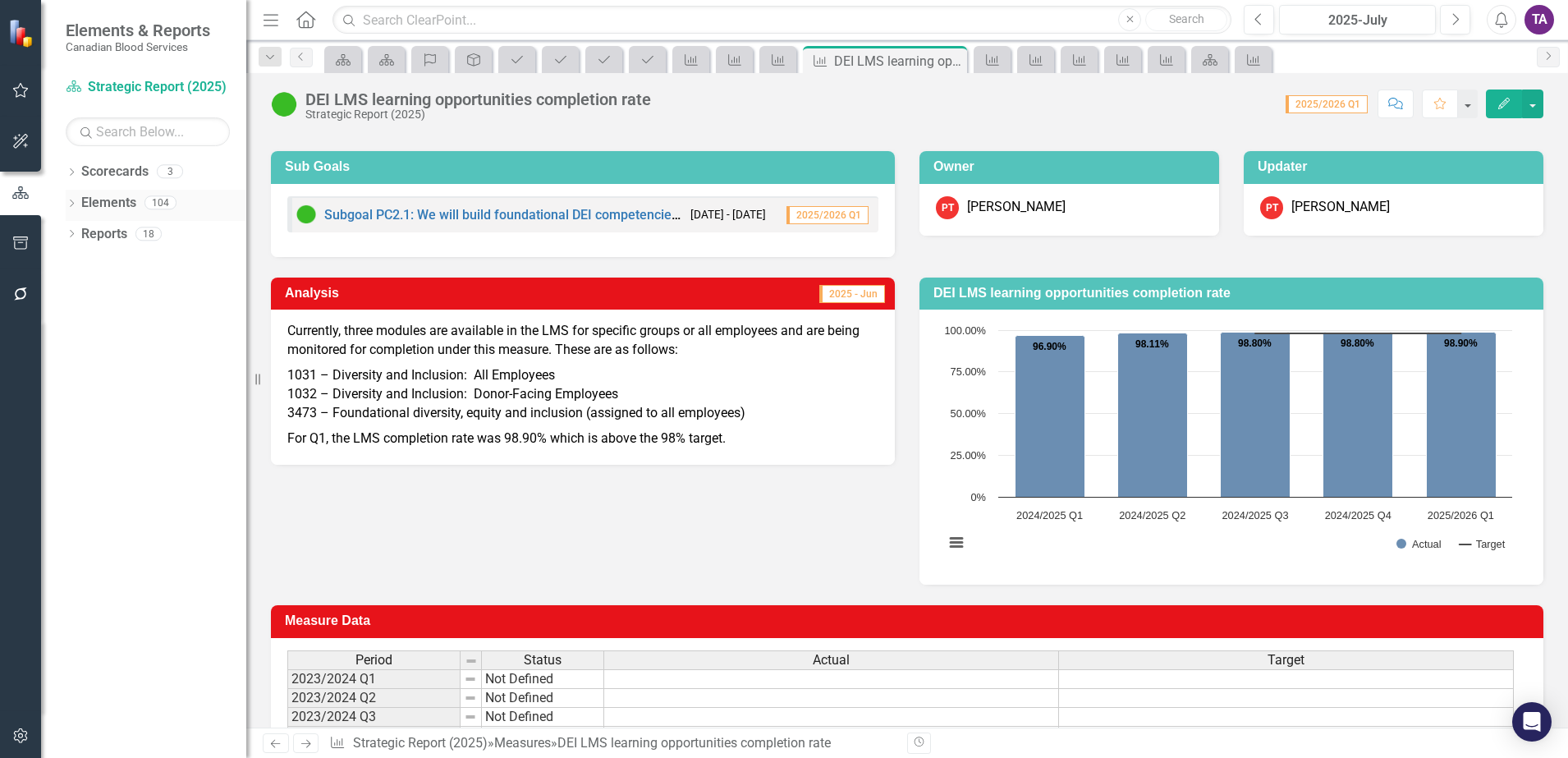
click at [130, 218] on div "Elements 104" at bounding box center [163, 205] width 165 height 31
click at [124, 208] on link "Elements" at bounding box center [108, 203] width 55 height 19
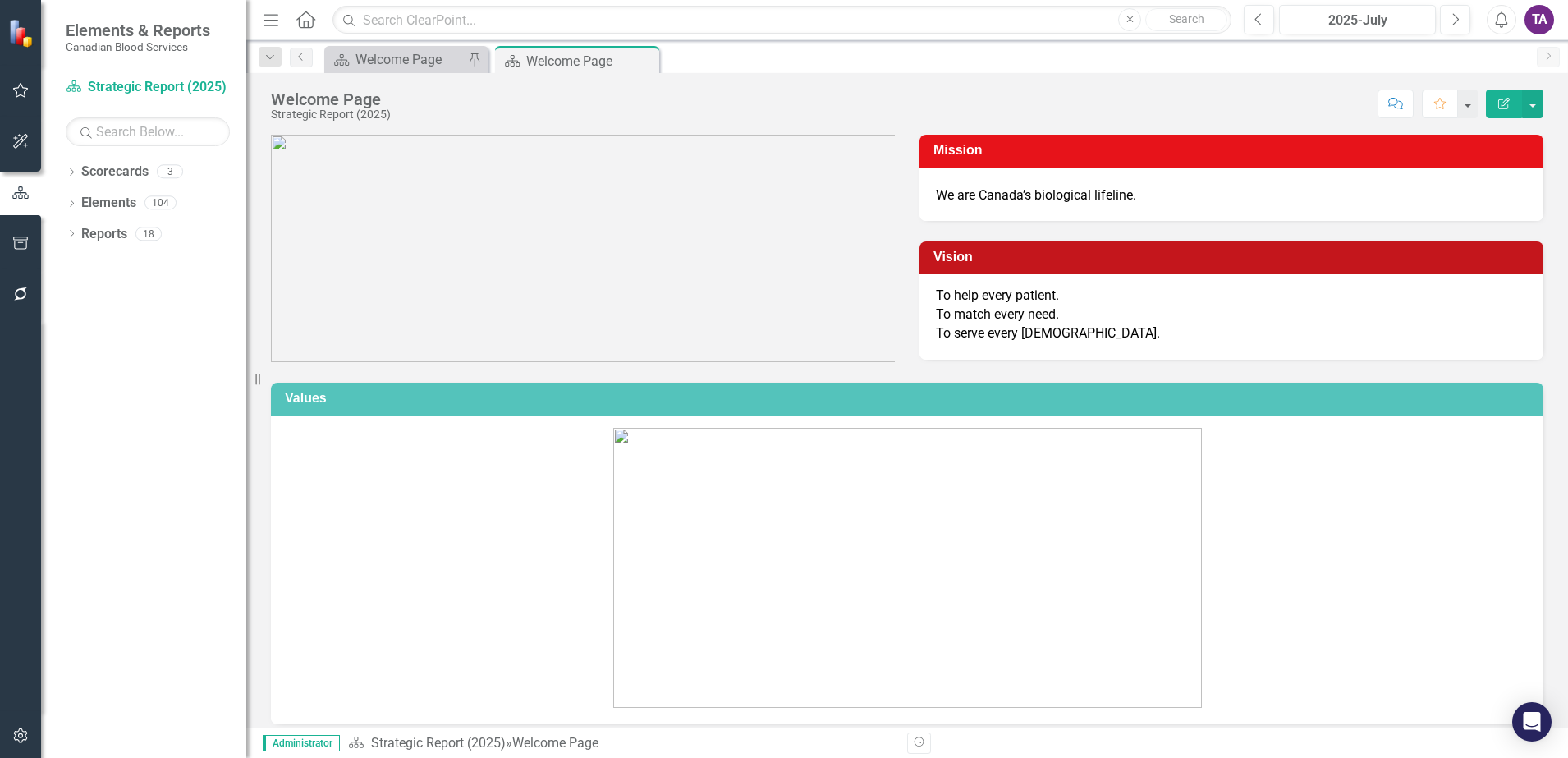
scroll to position [308, 0]
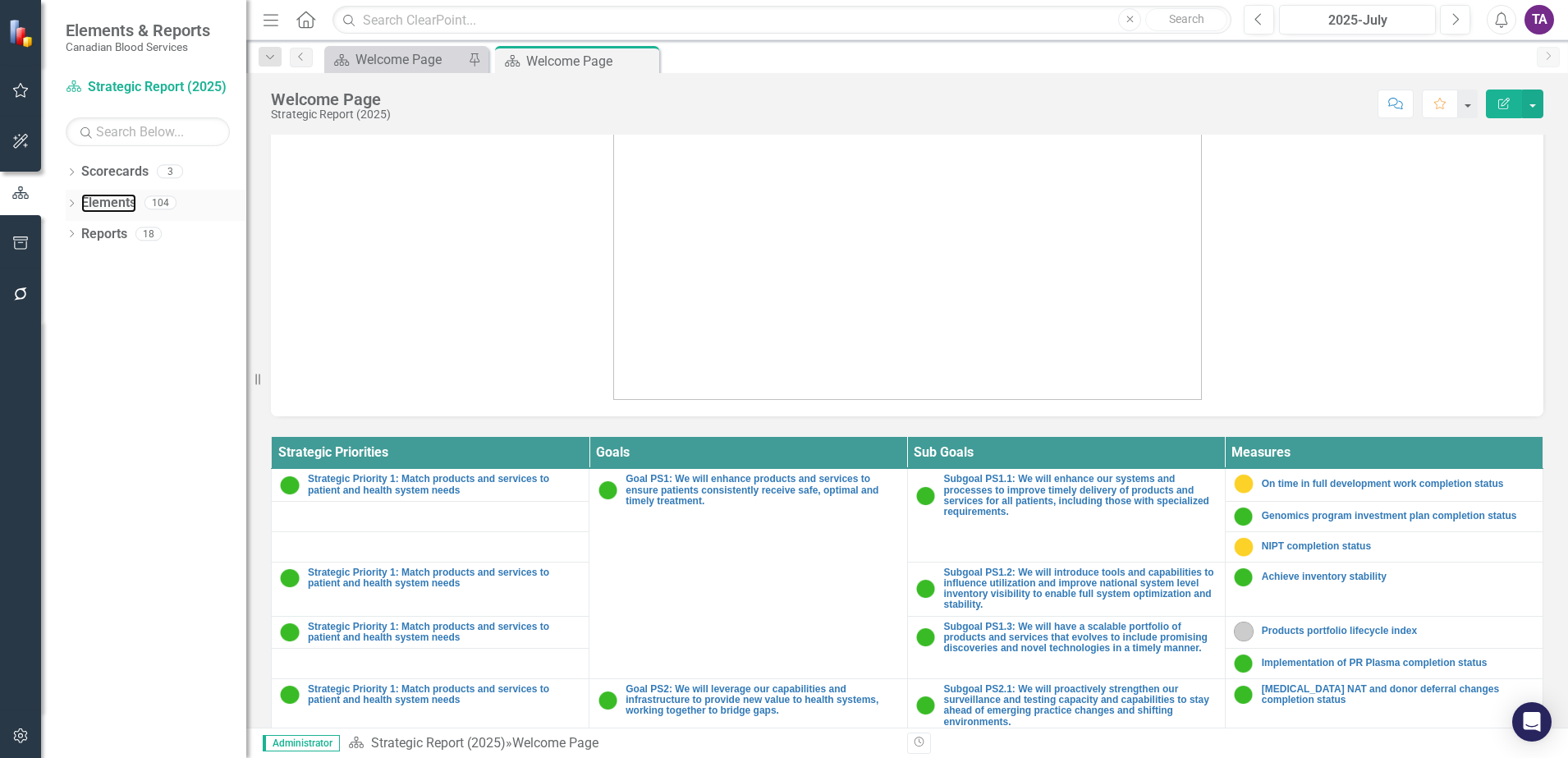
drag, startPoint x: 97, startPoint y: 207, endPoint x: 118, endPoint y: 213, distance: 21.8
click at [97, 207] on link "Elements" at bounding box center [108, 203] width 55 height 19
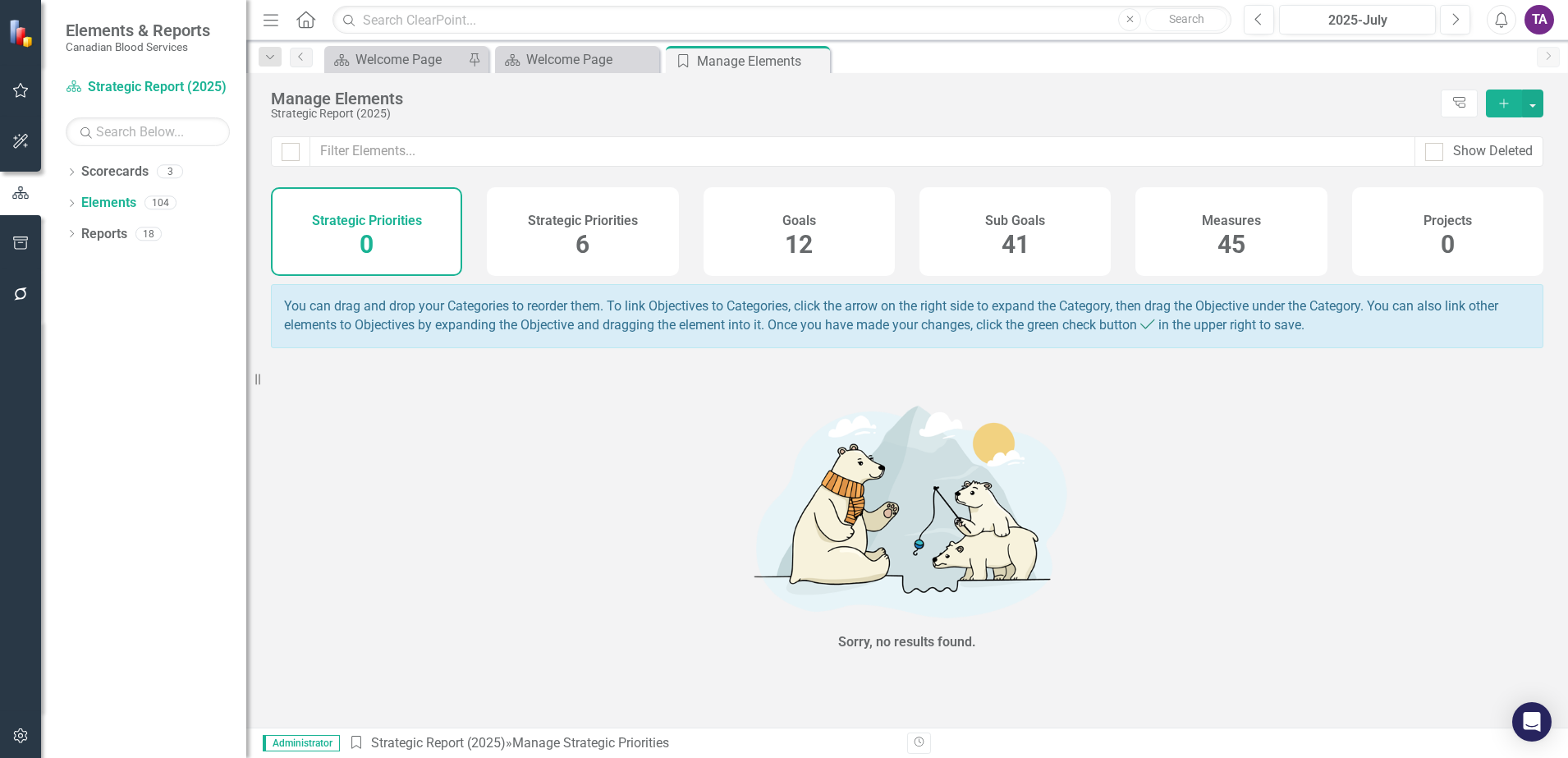
click at [1226, 230] on span "45" at bounding box center [1231, 244] width 28 height 29
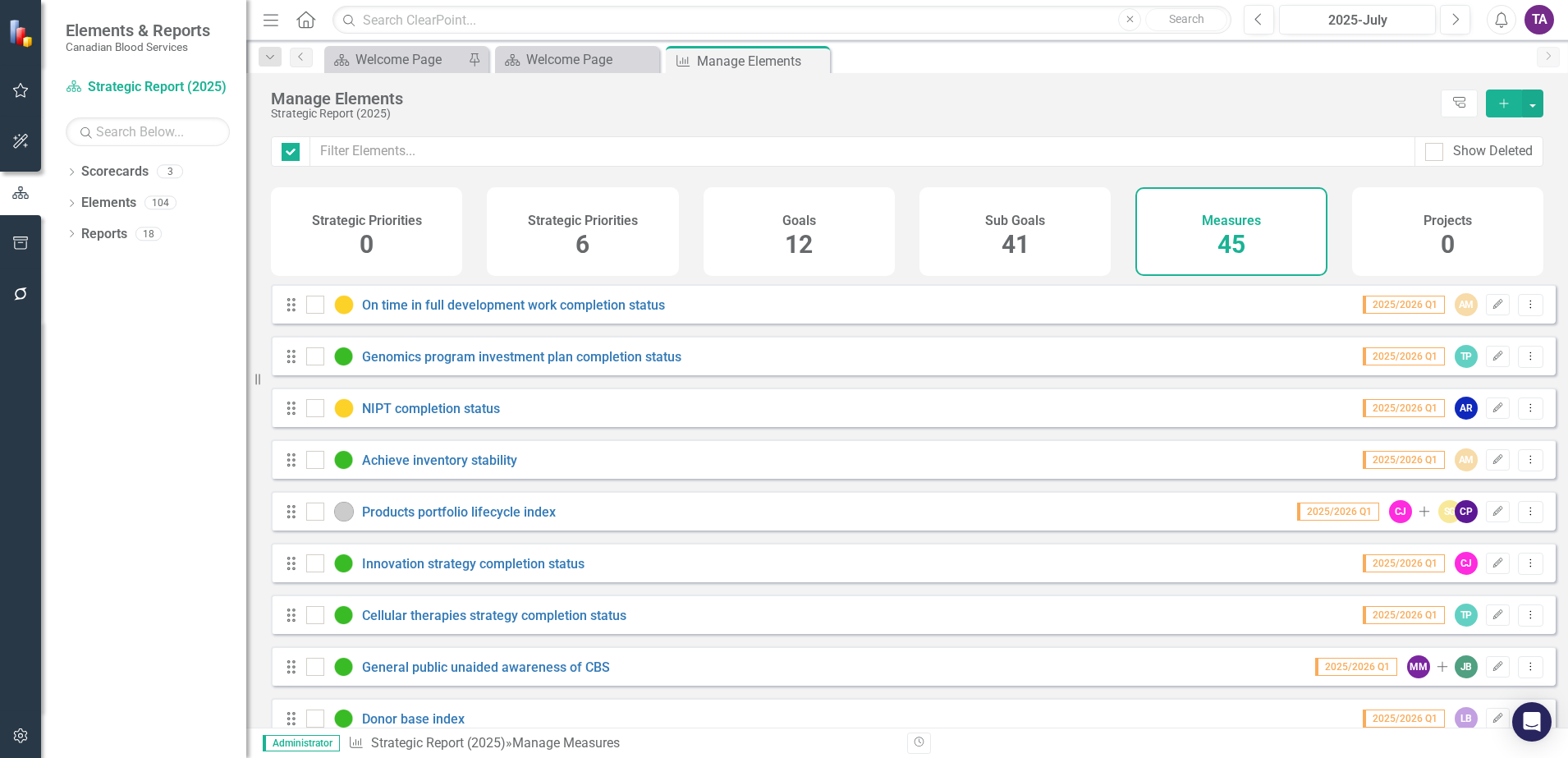
checkbox input "false"
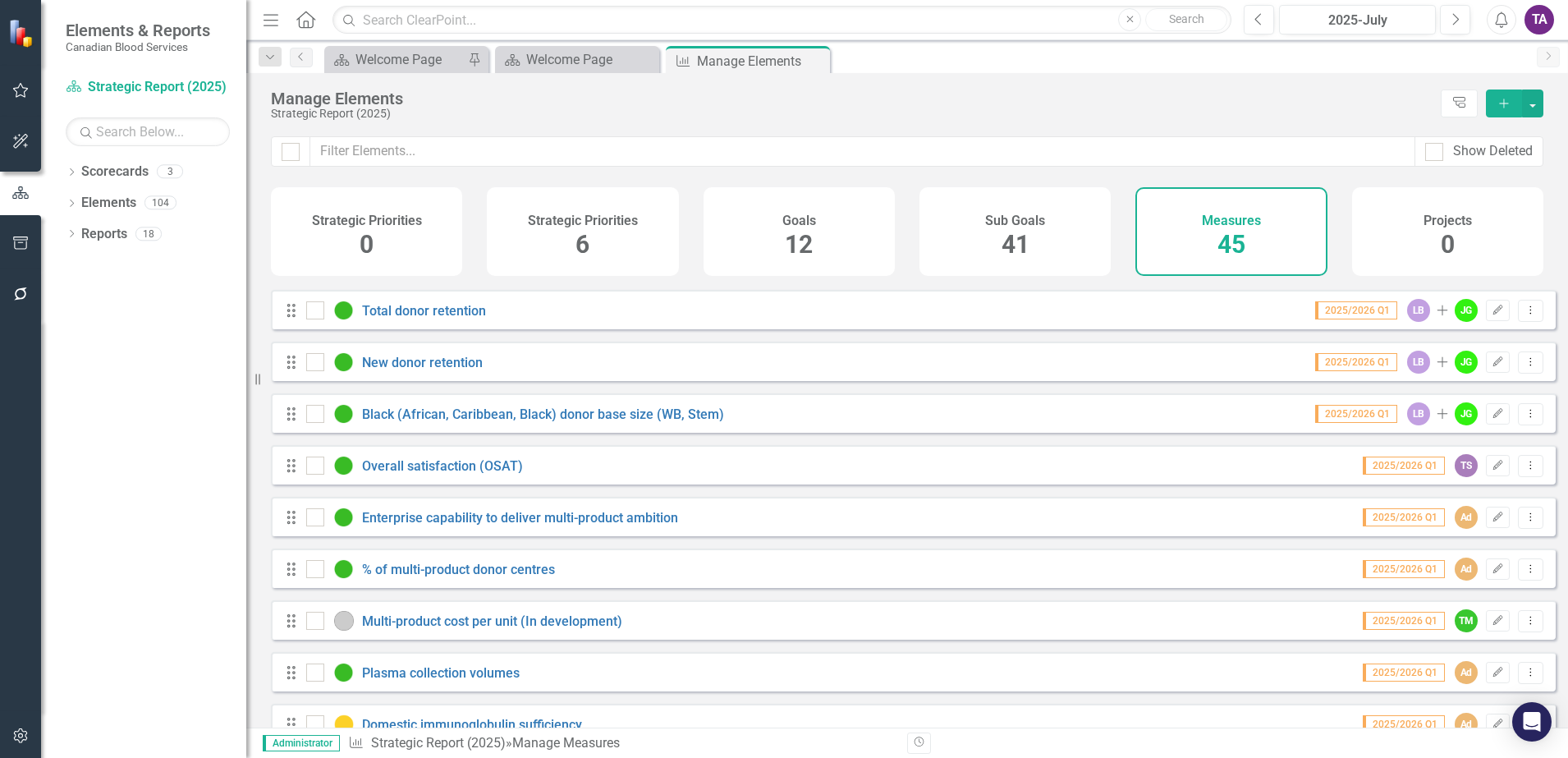
scroll to position [924, 0]
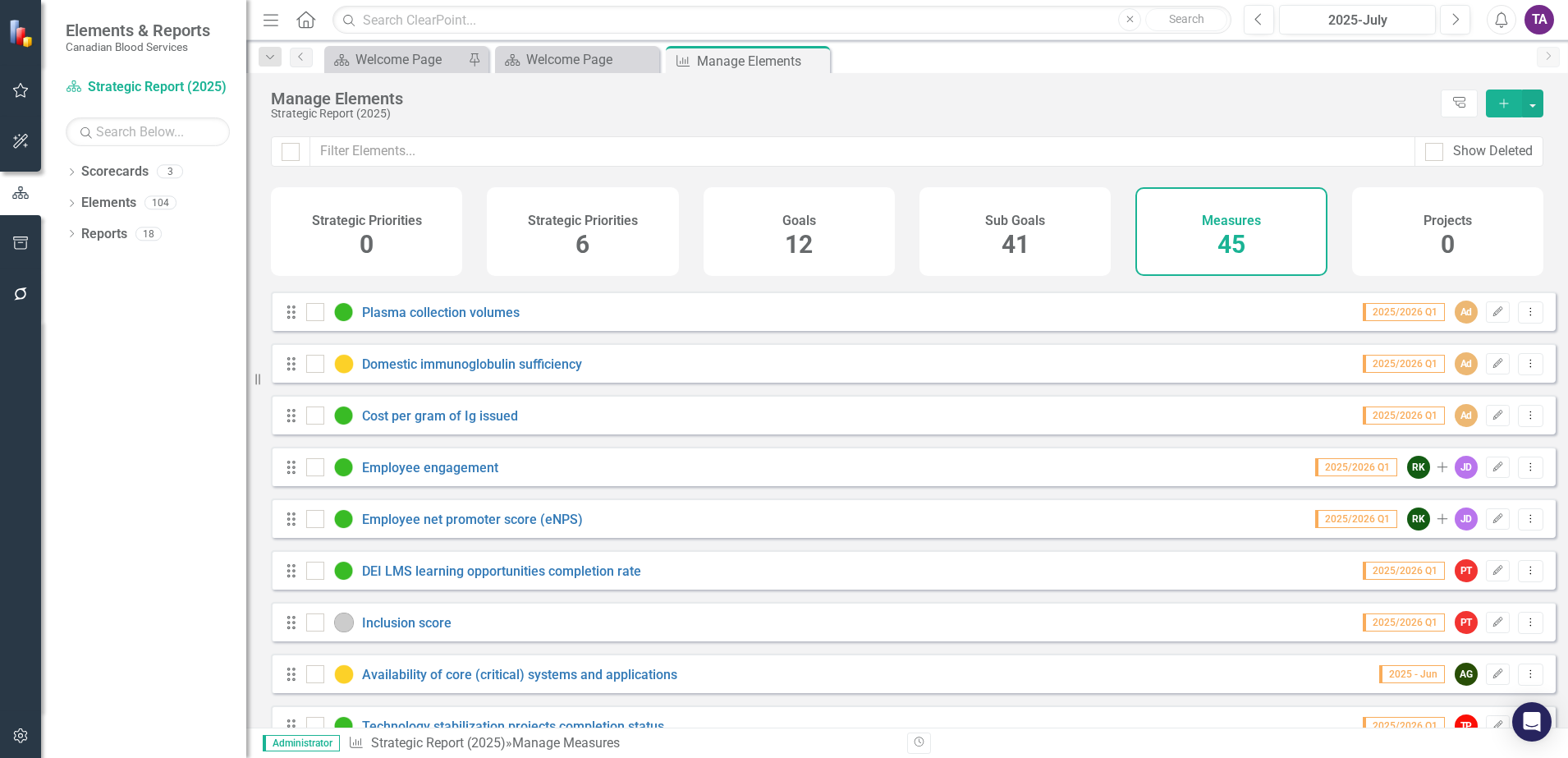
click at [569, 575] on div "DEI LMS learning opportunities completion rate" at bounding box center [476, 570] width 339 height 19
click at [570, 578] on link "DEI LMS learning opportunities completion rate" at bounding box center [502, 571] width 279 height 15
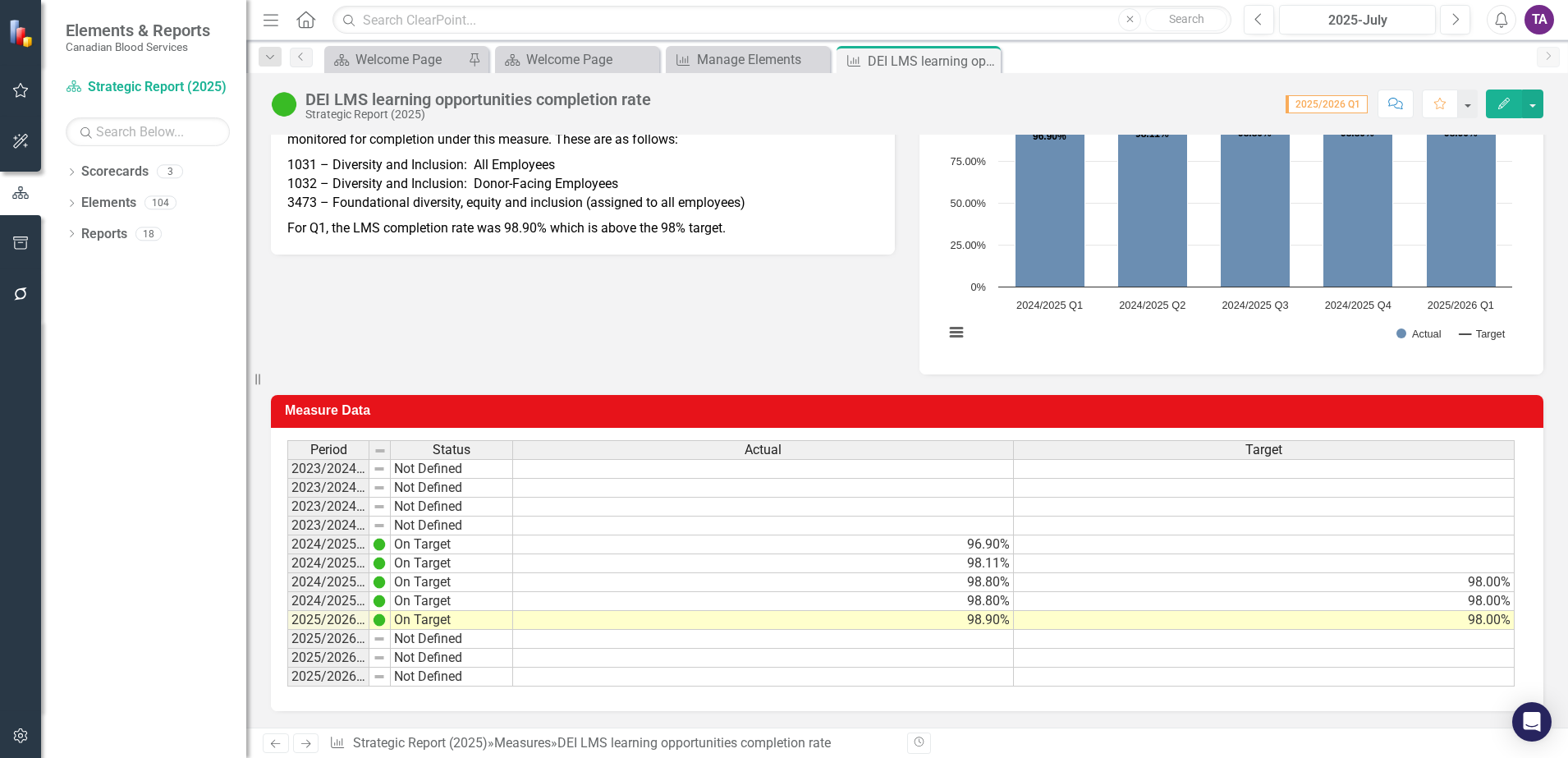
scroll to position [210, 0]
